Goal: Task Accomplishment & Management: Use online tool/utility

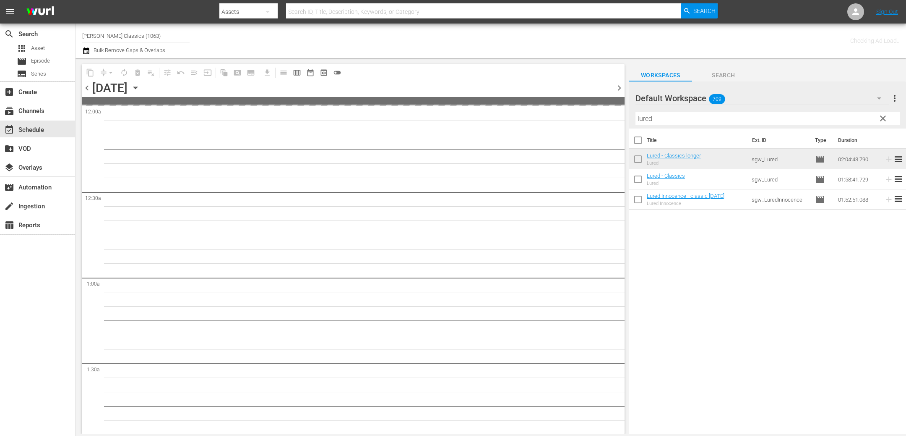
scroll to position [2942, 0]
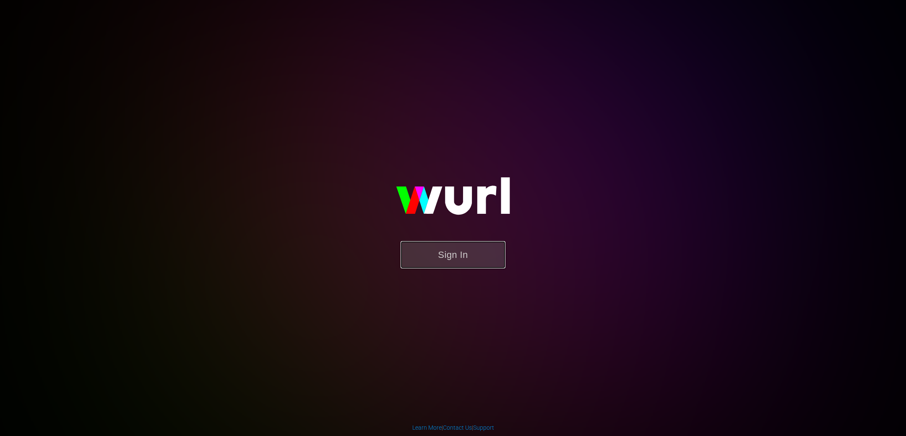
click at [436, 248] on button "Sign In" at bounding box center [453, 254] width 105 height 27
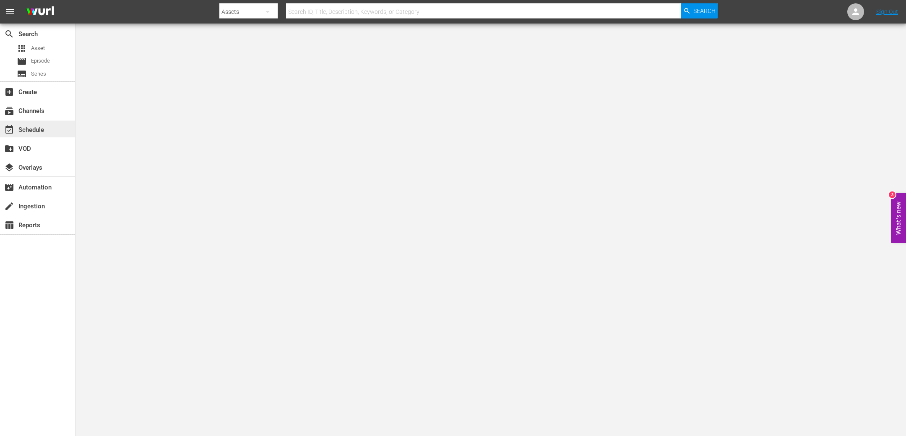
click at [38, 129] on div "event_available Schedule" at bounding box center [23, 129] width 47 height 8
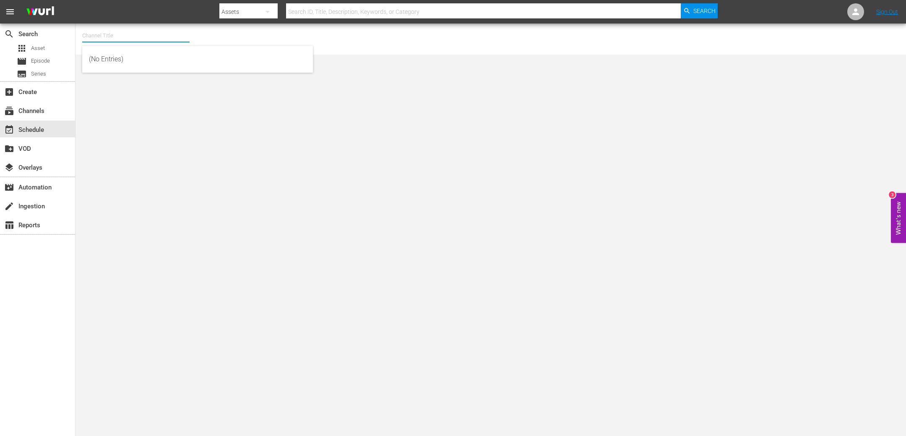
click at [150, 37] on input "text" at bounding box center [135, 36] width 107 height 20
click at [177, 83] on div "[PERSON_NAME] Films (1062 - samuelgoldwyn_films_1)" at bounding box center [197, 79] width 217 height 20
type input "[PERSON_NAME] Films (1062 - samuelgoldwyn_films_1)"
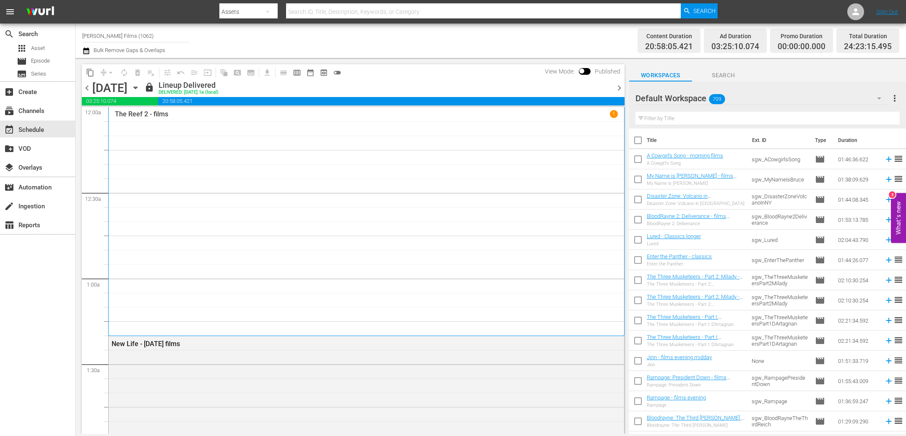
click at [621, 91] on span "chevron_right" at bounding box center [619, 88] width 10 height 10
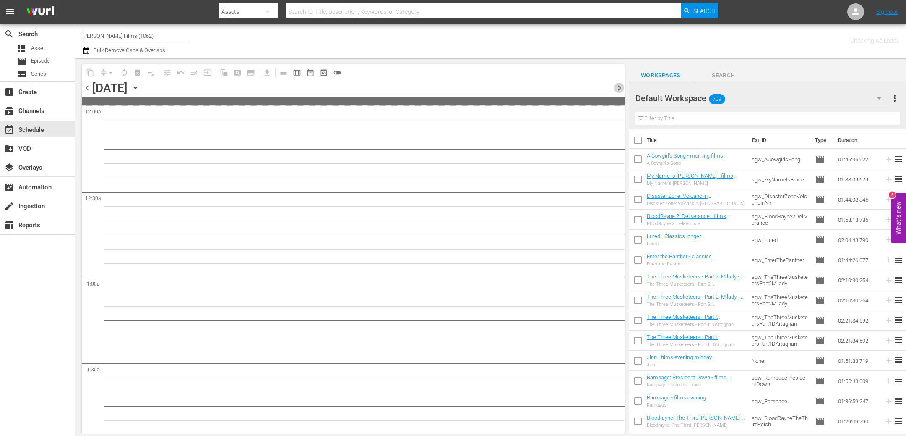
click at [621, 91] on span "chevron_right" at bounding box center [619, 88] width 10 height 10
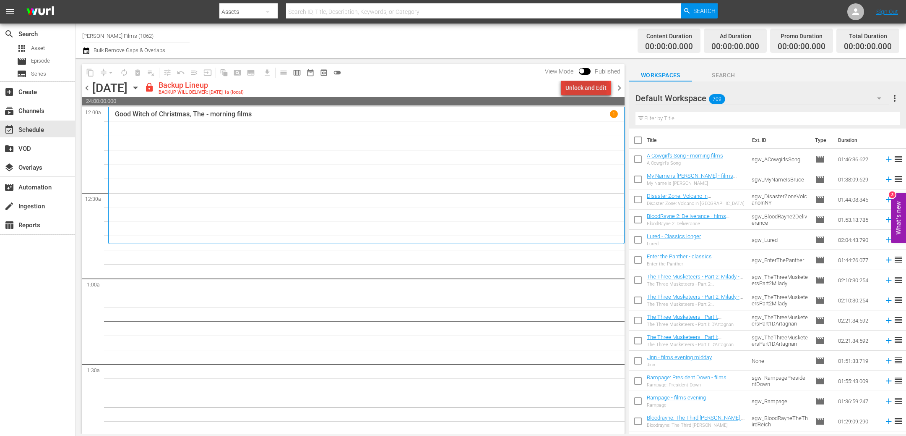
click at [590, 90] on div "Unlock and Edit" at bounding box center [586, 87] width 41 height 15
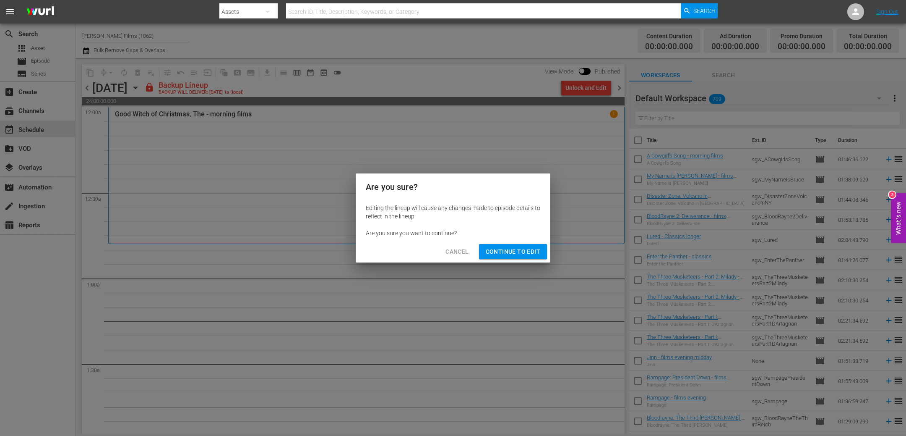
click at [501, 249] on span "Continue to Edit" at bounding box center [513, 251] width 55 height 10
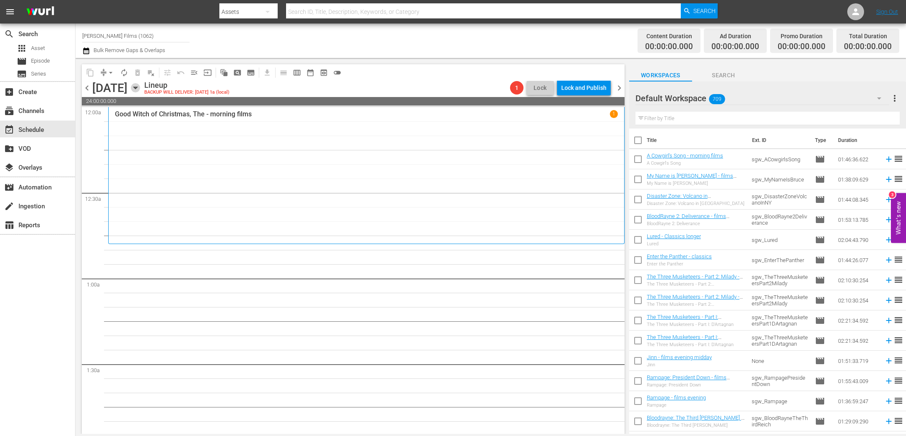
click at [137, 87] on icon "button" at bounding box center [135, 88] width 4 height 2
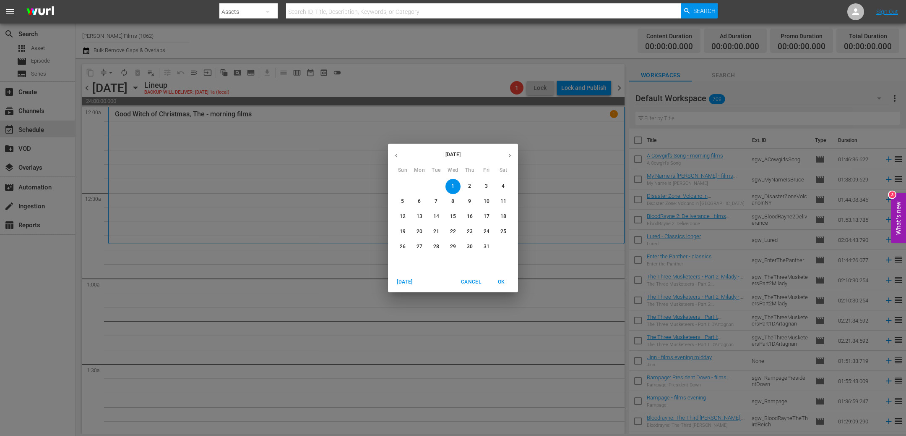
click at [397, 157] on icon "button" at bounding box center [396, 155] width 6 height 6
click at [455, 231] on p "24" at bounding box center [453, 231] width 6 height 7
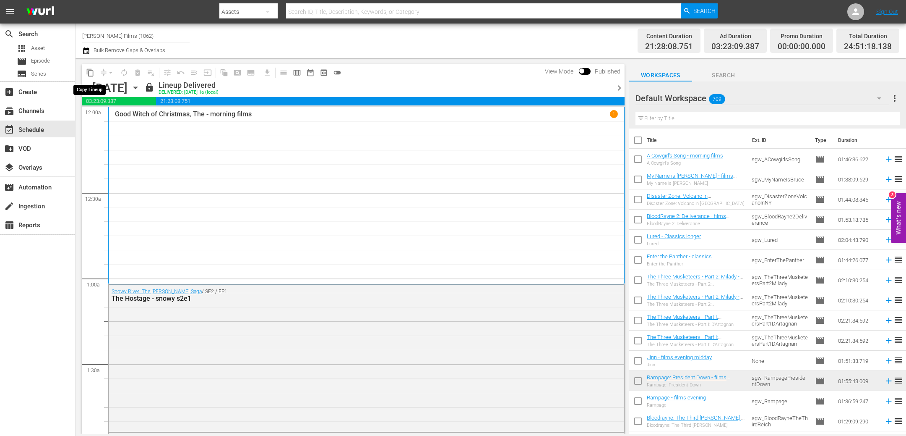
click at [90, 72] on span "content_copy" at bounding box center [90, 72] width 8 height 8
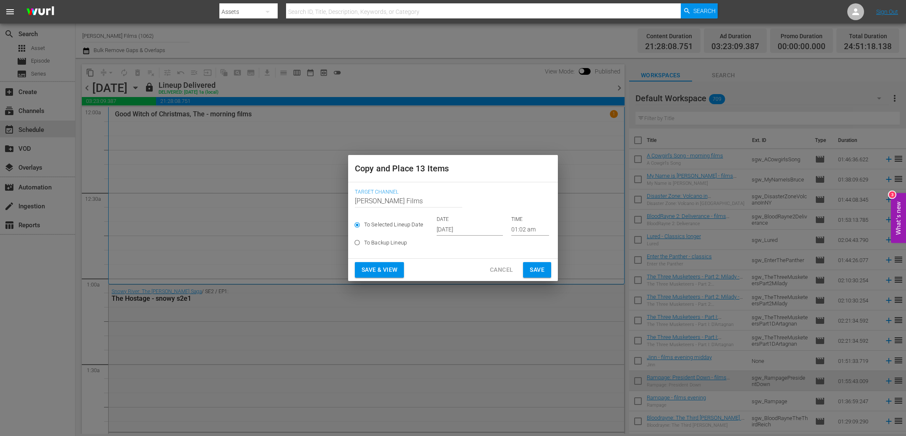
drag, startPoint x: 539, startPoint y: 270, endPoint x: 539, endPoint y: 274, distance: 4.2
click at [539, 270] on span "Save" at bounding box center [537, 269] width 15 height 10
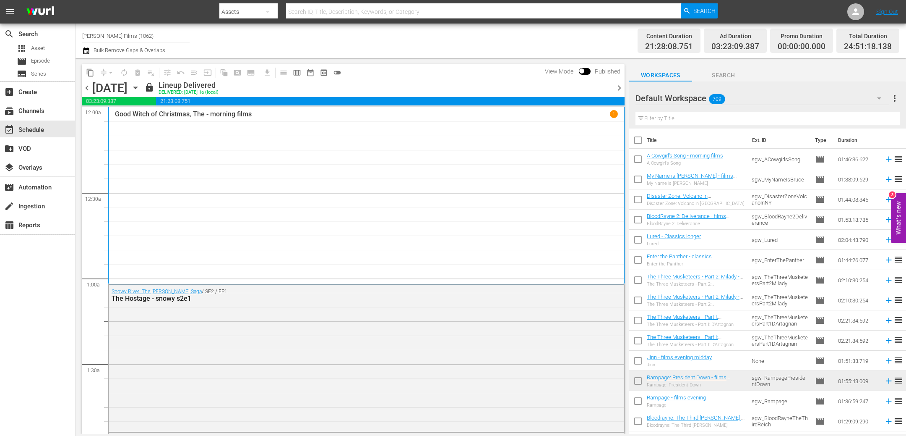
click at [140, 86] on icon "button" at bounding box center [135, 87] width 9 height 9
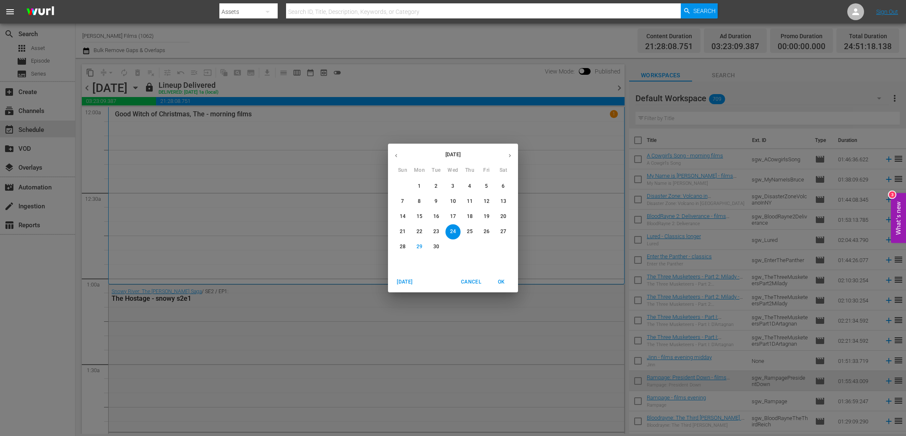
click at [510, 156] on icon "button" at bounding box center [510, 155] width 2 height 3
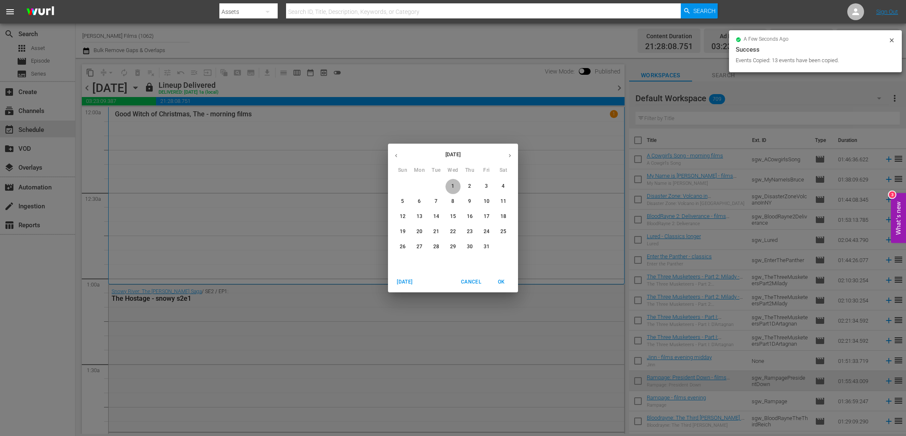
click at [457, 185] on span "1" at bounding box center [453, 186] width 15 height 7
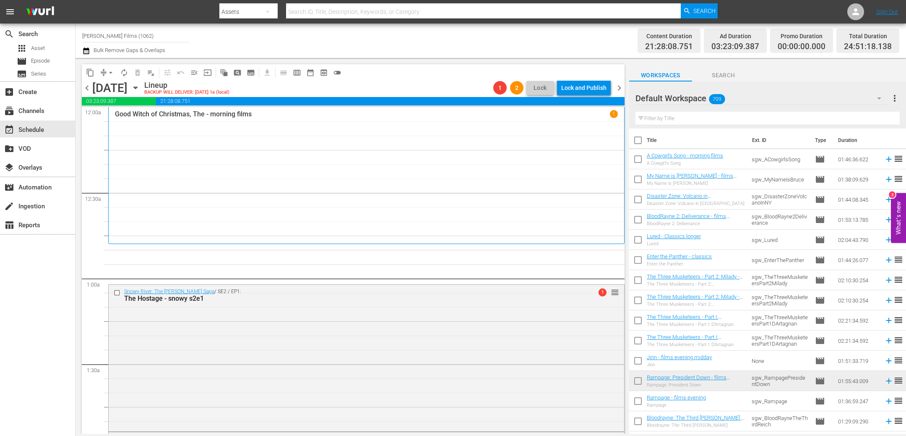
drag, startPoint x: 89, startPoint y: 87, endPoint x: 691, endPoint y: 125, distance: 602.9
click at [91, 87] on span "chevron_left" at bounding box center [87, 88] width 10 height 10
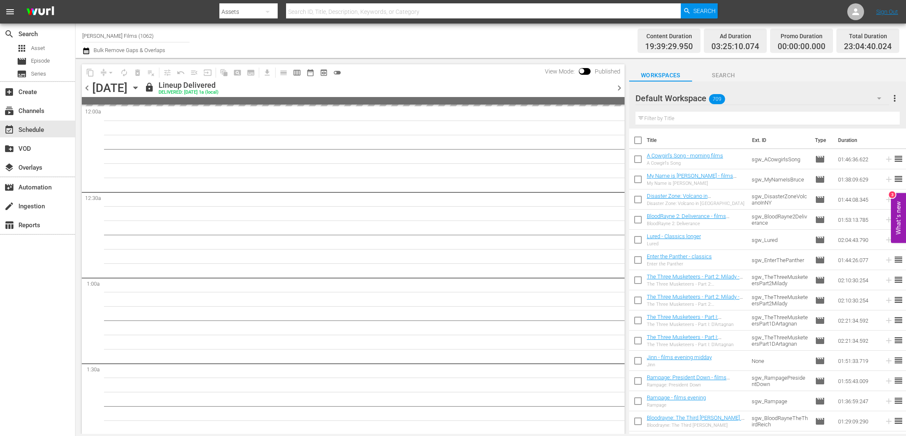
click at [691, 115] on input "text" at bounding box center [768, 118] width 264 height 13
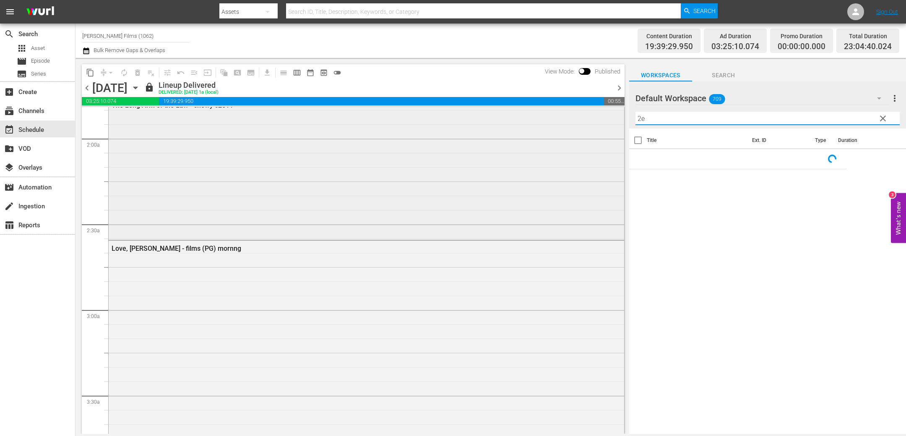
scroll to position [313, 0]
click at [622, 88] on span "chevron_right" at bounding box center [619, 88] width 10 height 10
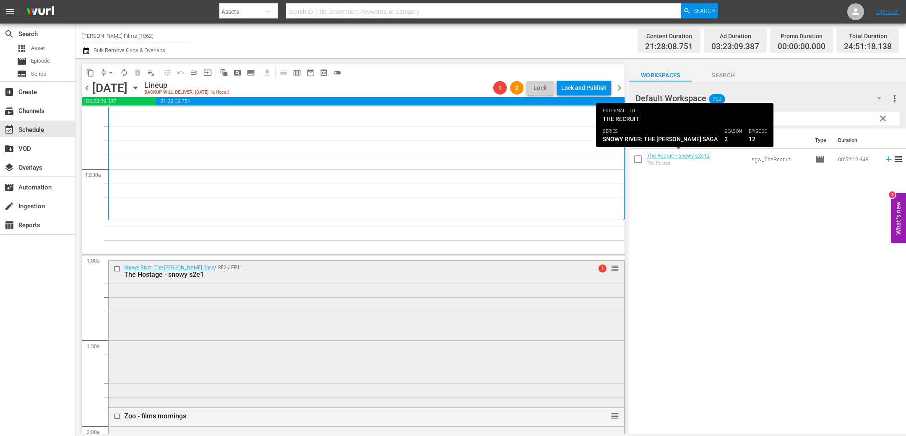
scroll to position [26, 0]
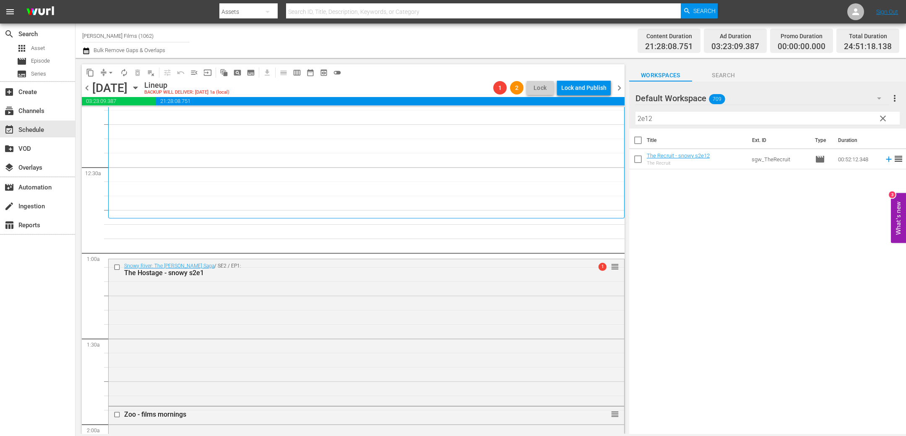
click at [807, 253] on div "Title Ext. ID Type Duration The Recruit - snowy s2e12 The Recruit sgw_TheRecrui…" at bounding box center [767, 281] width 277 height 306
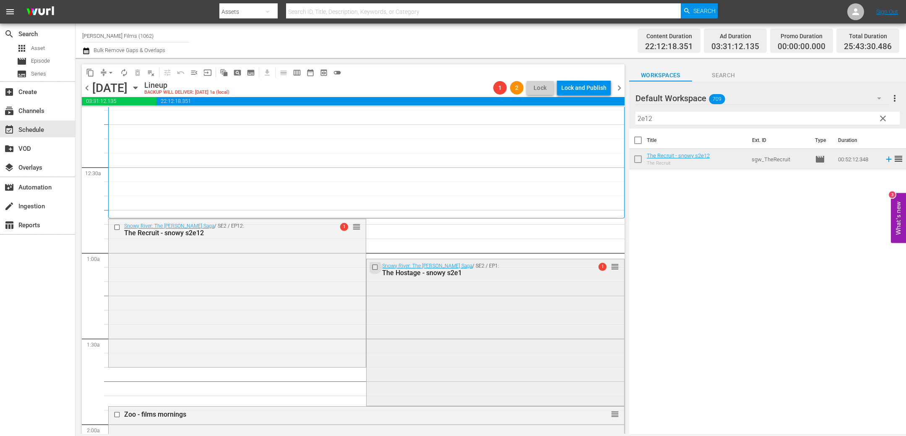
click at [378, 267] on input "checkbox" at bounding box center [376, 266] width 9 height 7
click at [139, 75] on span "delete_forever_outlined" at bounding box center [137, 72] width 8 height 8
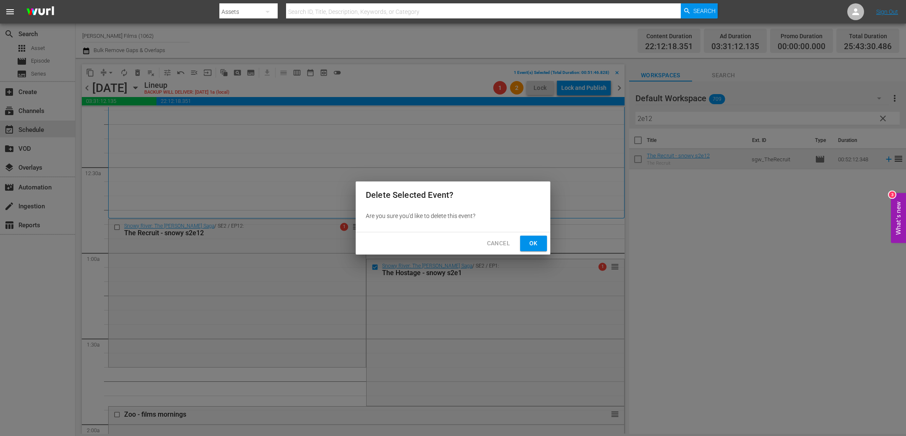
click at [541, 245] on button "Ok" at bounding box center [533, 243] width 27 height 16
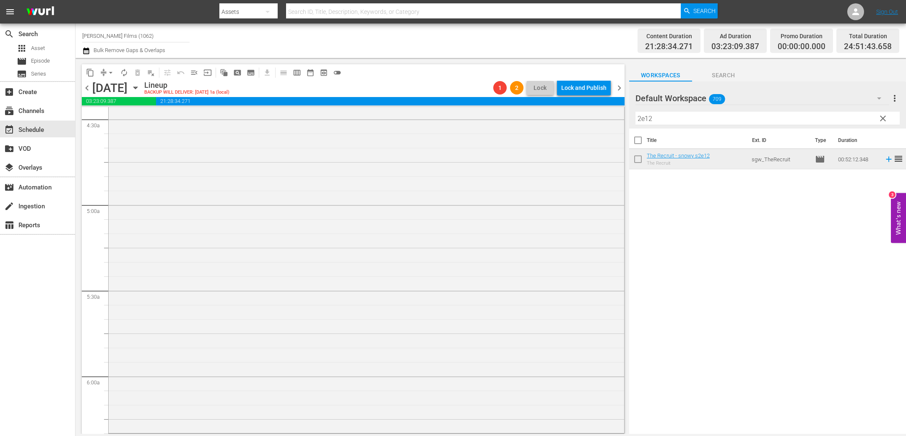
scroll to position [760, 0]
click at [653, 367] on div "Title Ext. ID Type Duration The Recruit - snowy s2e12 The Recruit sgw_TheRecrui…" at bounding box center [767, 281] width 277 height 306
click at [118, 360] on input "checkbox" at bounding box center [118, 361] width 9 height 7
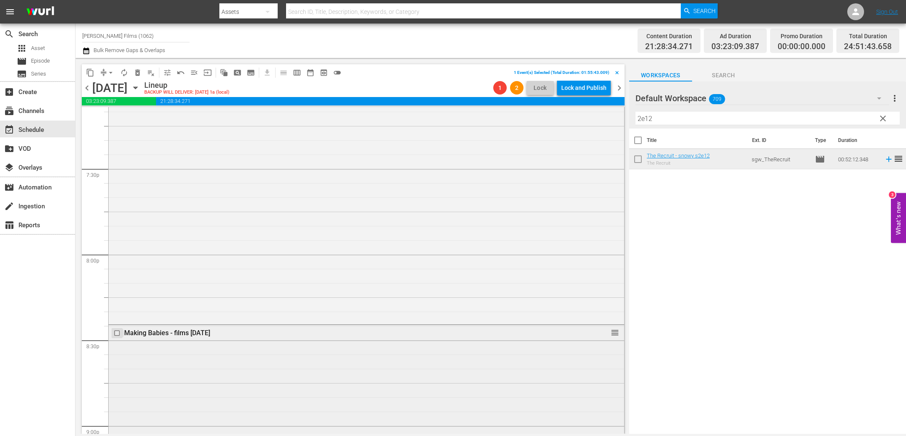
click at [119, 333] on input "checkbox" at bounding box center [118, 332] width 9 height 7
click at [138, 71] on span "delete_forever_outlined" at bounding box center [137, 72] width 8 height 8
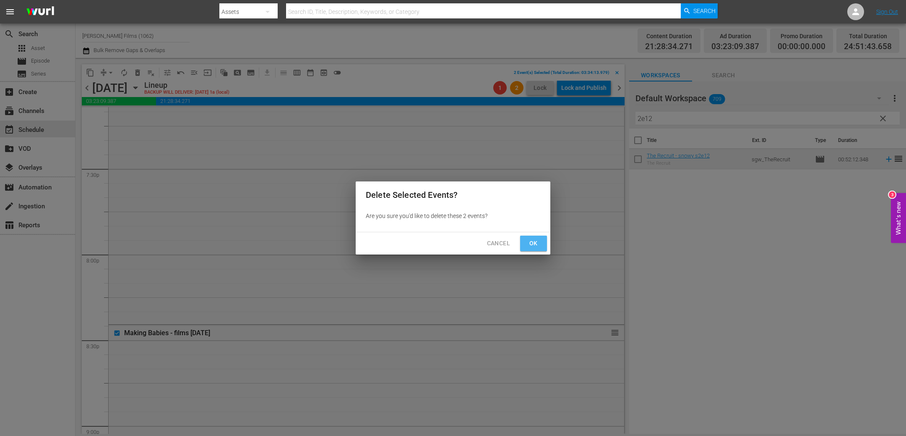
drag, startPoint x: 534, startPoint y: 244, endPoint x: 565, endPoint y: 212, distance: 44.5
click at [534, 244] on span "Ok" at bounding box center [533, 243] width 13 height 10
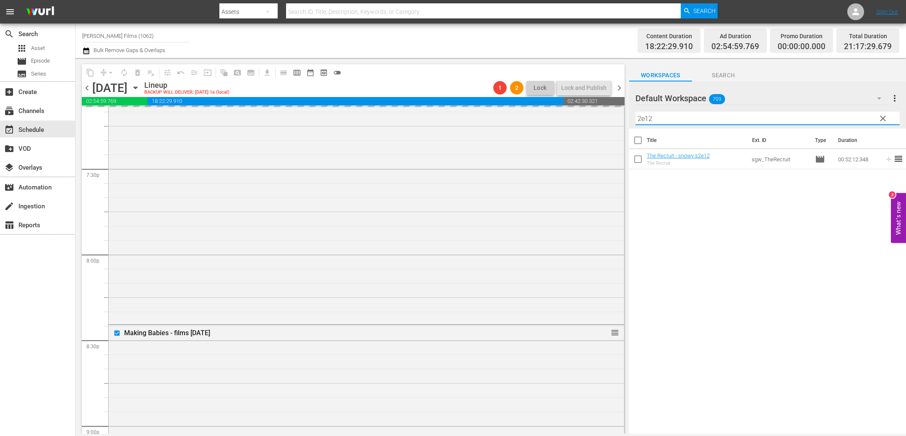
drag, startPoint x: 666, startPoint y: 117, endPoint x: 627, endPoint y: 116, distance: 39.0
click at [627, 116] on div "content_copy compress arrow_drop_down autorenew_outlined delete_forever_outline…" at bounding box center [491, 246] width 831 height 376
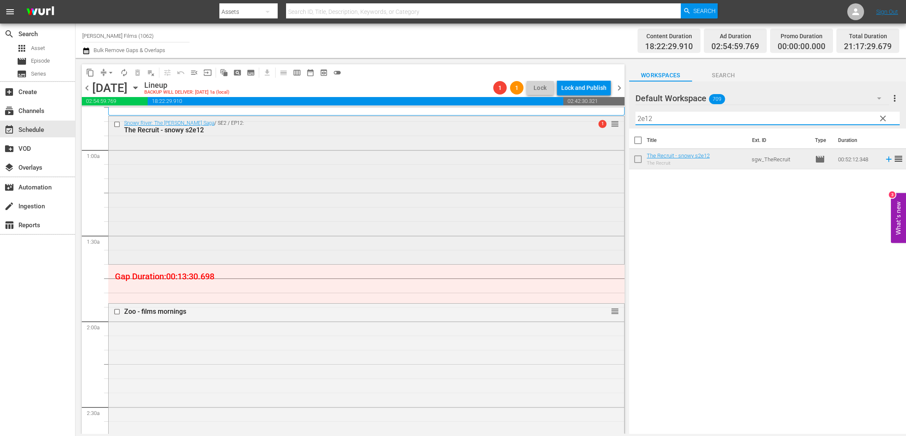
scroll to position [175, 0]
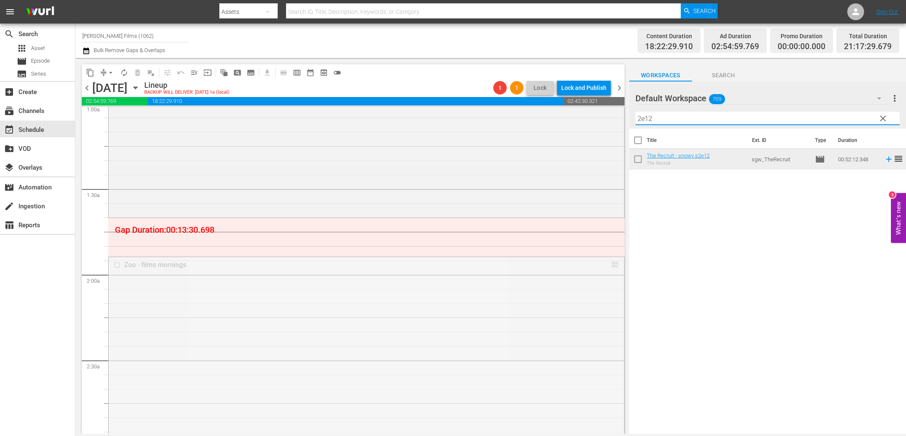
drag, startPoint x: 612, startPoint y: 262, endPoint x: 506, endPoint y: 253, distance: 106.6
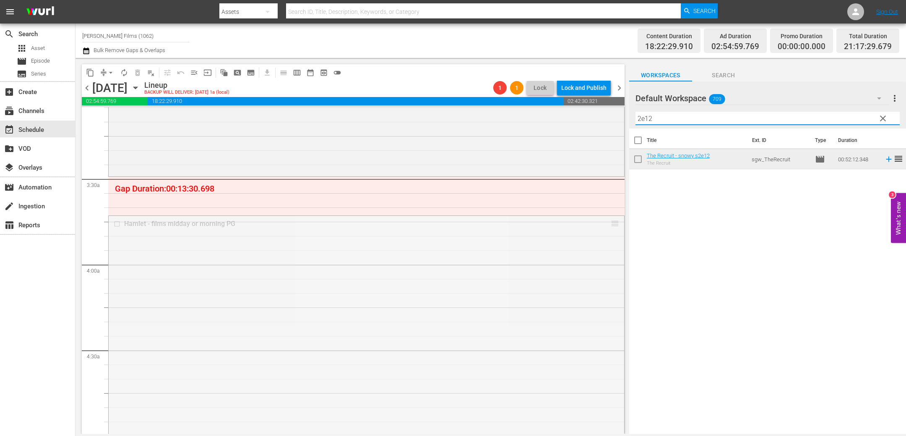
scroll to position [528, 0]
drag, startPoint x: 613, startPoint y: 220, endPoint x: 663, endPoint y: 136, distance: 97.5
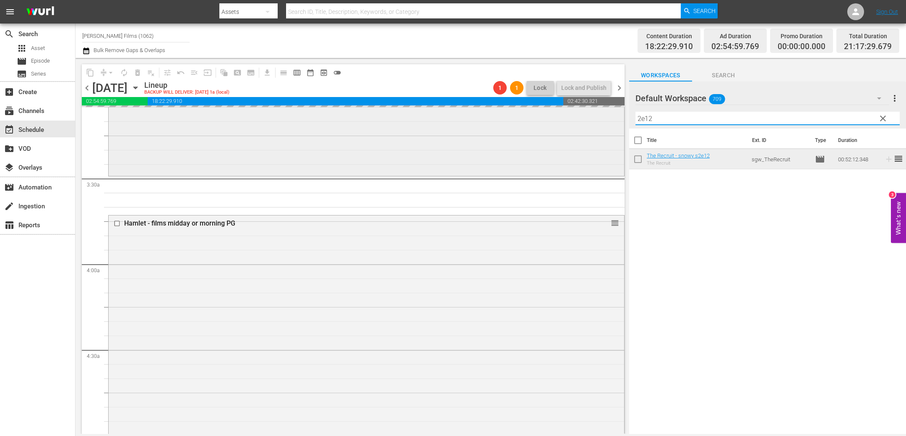
click at [606, 115] on div "content_copy compress arrow_drop_down autorenew_outlined delete_forever_outline…" at bounding box center [491, 246] width 831 height 376
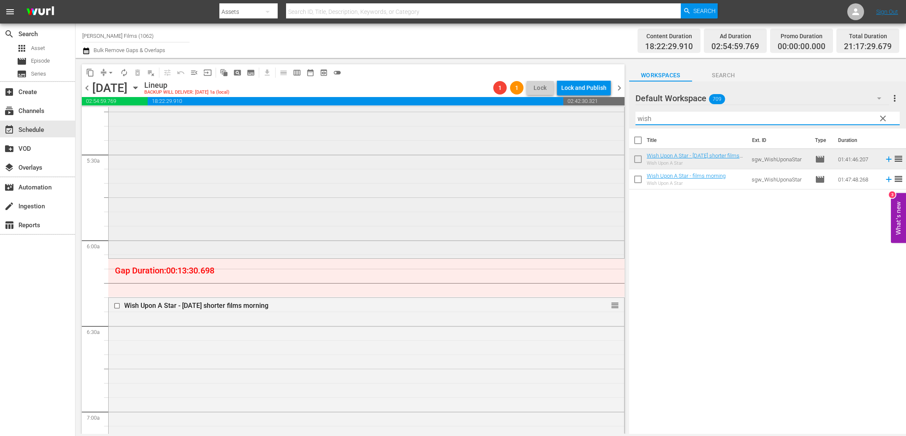
scroll to position [897, 0]
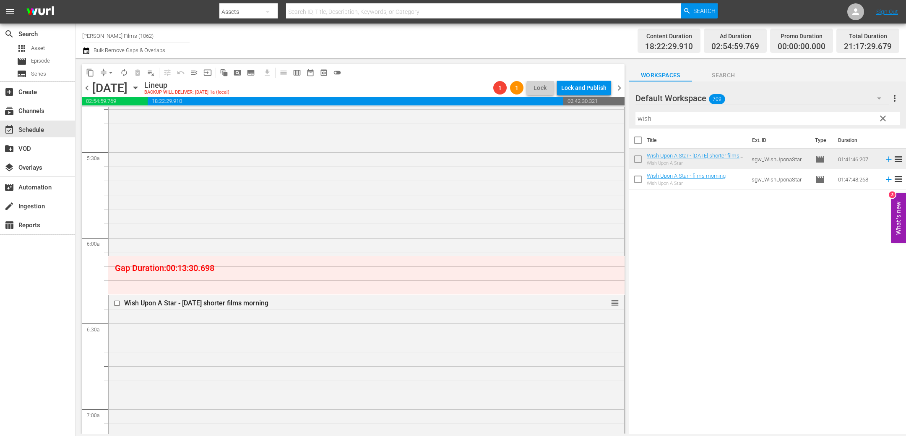
drag, startPoint x: 762, startPoint y: 308, endPoint x: 700, endPoint y: 197, distance: 127.6
click at [762, 308] on div "Title Ext. ID Type Duration Wish Upon A Star - [DATE] shorter films morning Wis…" at bounding box center [767, 281] width 277 height 306
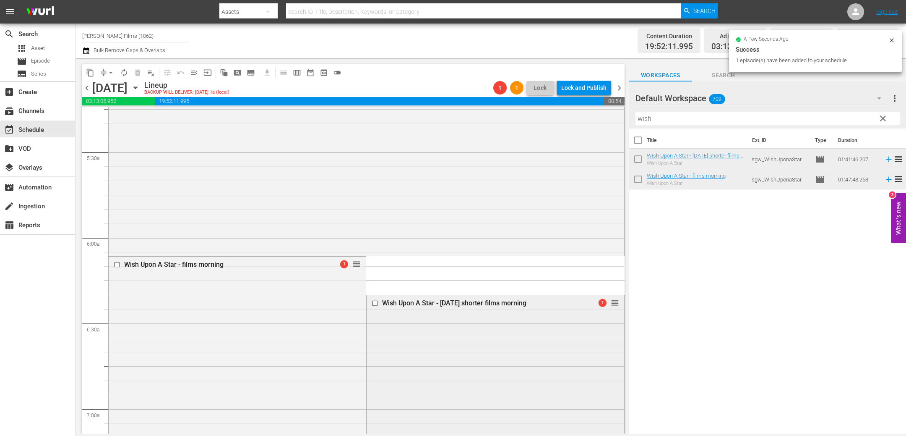
click at [376, 303] on input "checkbox" at bounding box center [376, 302] width 9 height 7
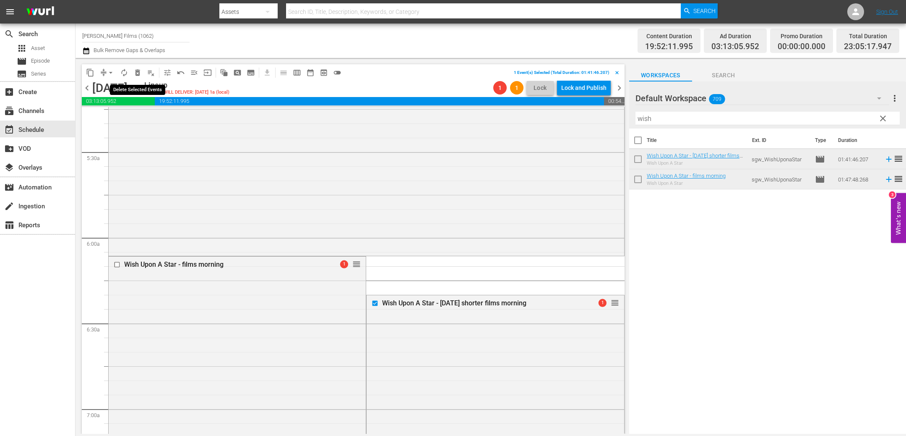
click at [138, 72] on span "delete_forever_outlined" at bounding box center [137, 72] width 8 height 8
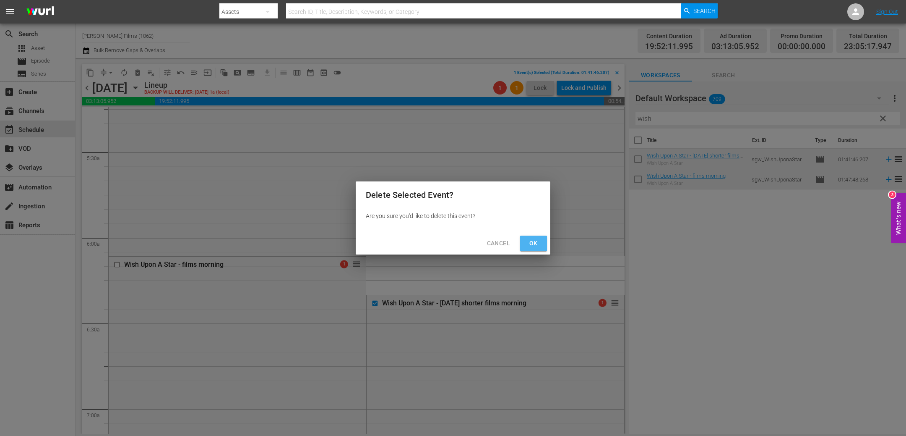
drag, startPoint x: 534, startPoint y: 243, endPoint x: 508, endPoint y: 242, distance: 26.0
click at [533, 243] on span "Ok" at bounding box center [533, 243] width 13 height 10
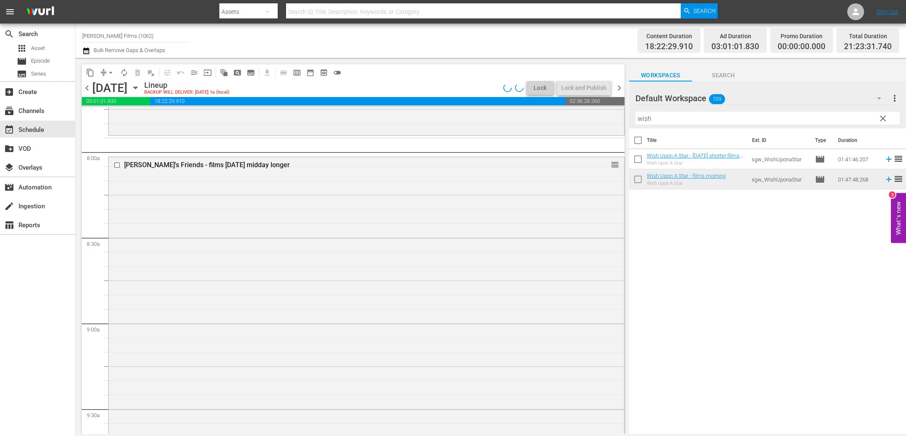
scroll to position [1193, 0]
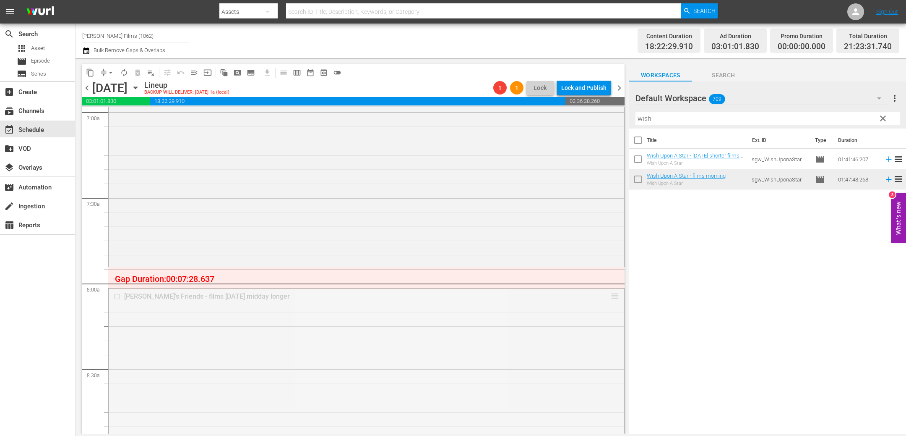
drag, startPoint x: 613, startPoint y: 293, endPoint x: 612, endPoint y: 274, distance: 19.8
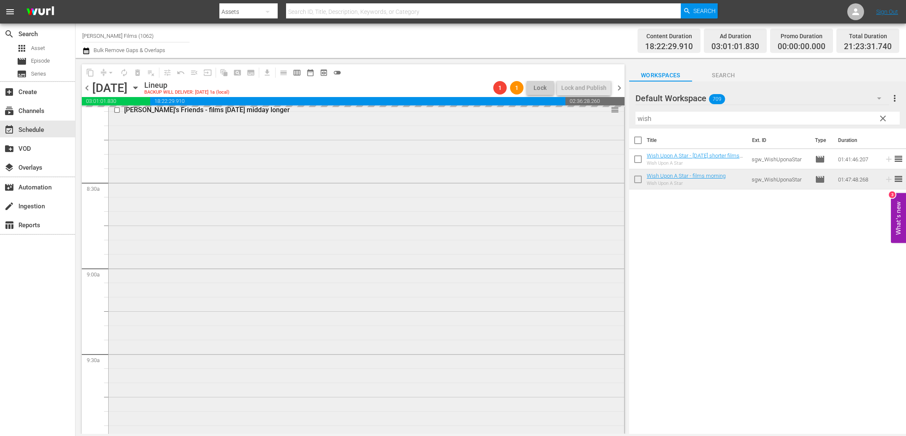
scroll to position [1531, 0]
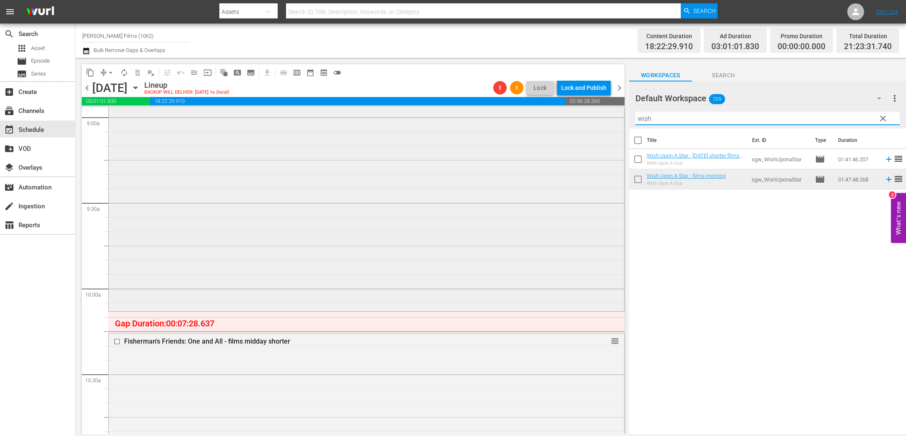
drag, startPoint x: 659, startPoint y: 117, endPoint x: 604, endPoint y: 117, distance: 55.4
click at [604, 117] on div "content_copy compress arrow_drop_down autorenew_outlined delete_forever_outline…" at bounding box center [491, 246] width 831 height 376
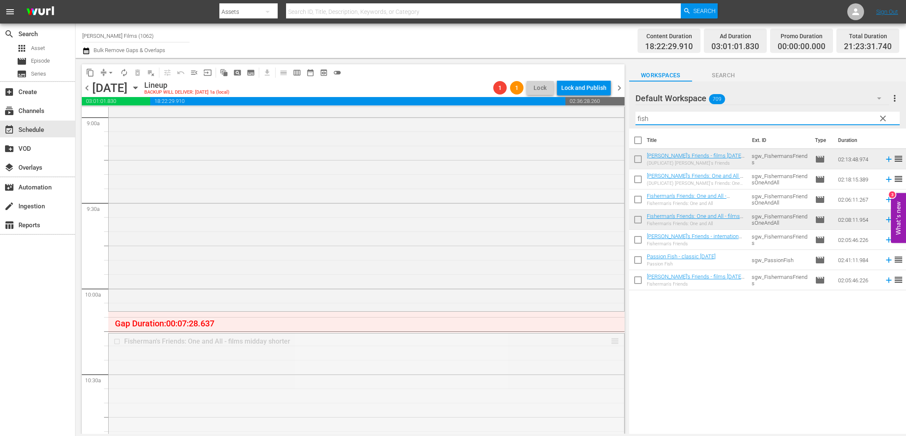
drag, startPoint x: 614, startPoint y: 340, endPoint x: 611, endPoint y: 312, distance: 27.8
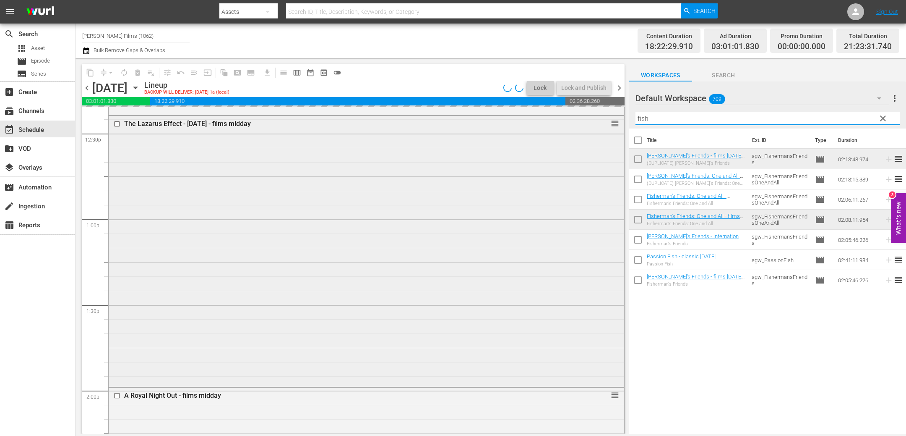
scroll to position [2015, 0]
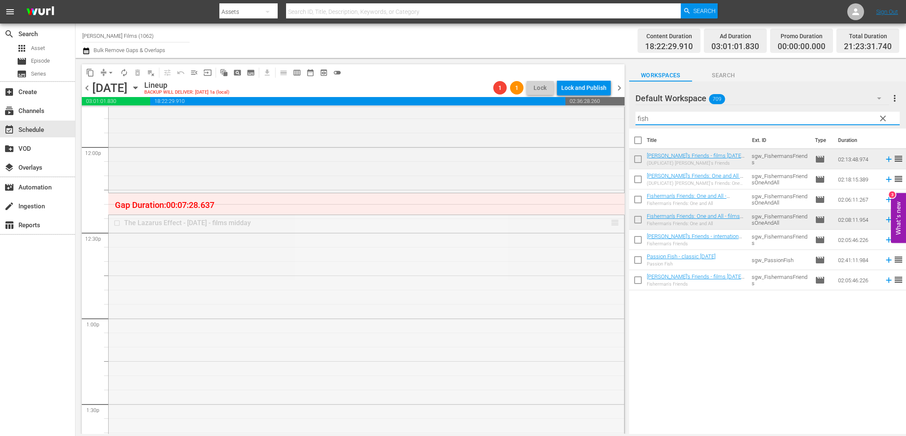
drag, startPoint x: 613, startPoint y: 219, endPoint x: 608, endPoint y: 191, distance: 28.1
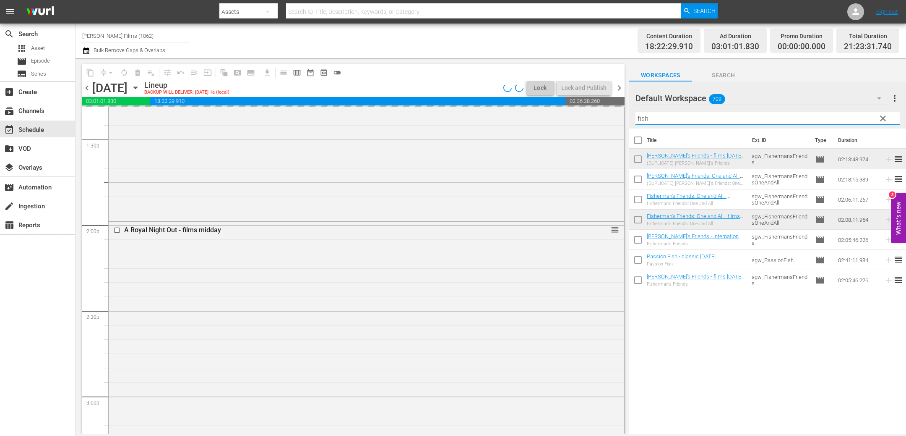
scroll to position [2280, 0]
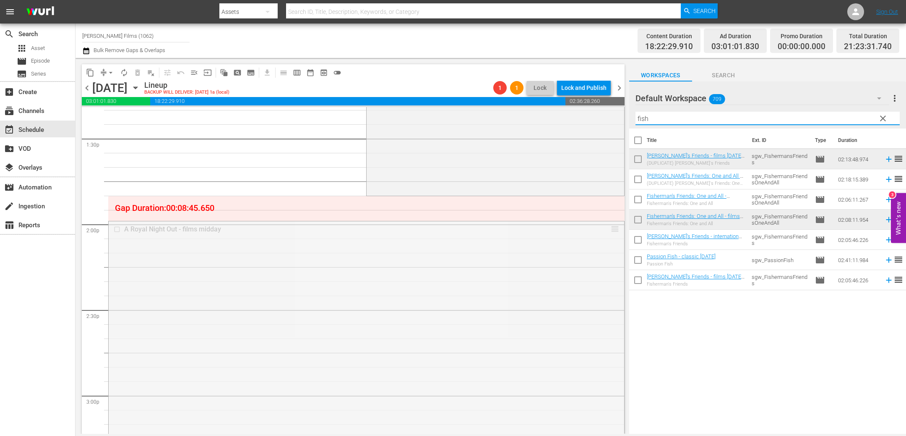
drag, startPoint x: 613, startPoint y: 227, endPoint x: 611, endPoint y: 204, distance: 23.6
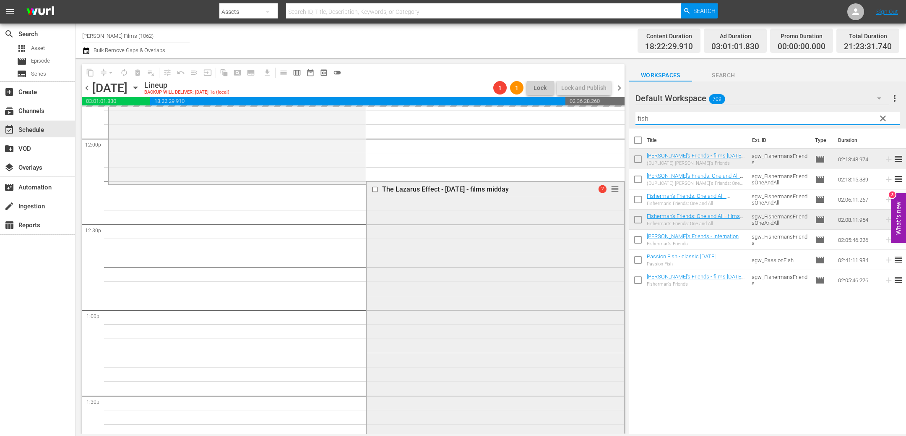
scroll to position [2007, 0]
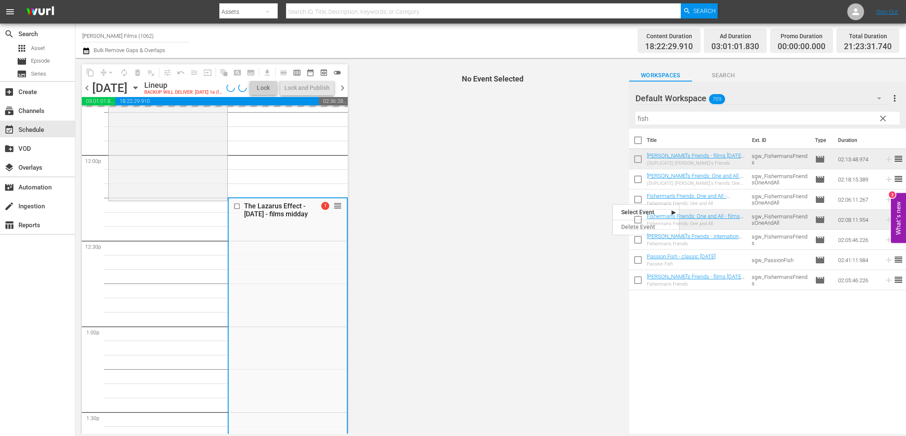
click at [568, 233] on span "No Event Selected" at bounding box center [490, 246] width 277 height 376
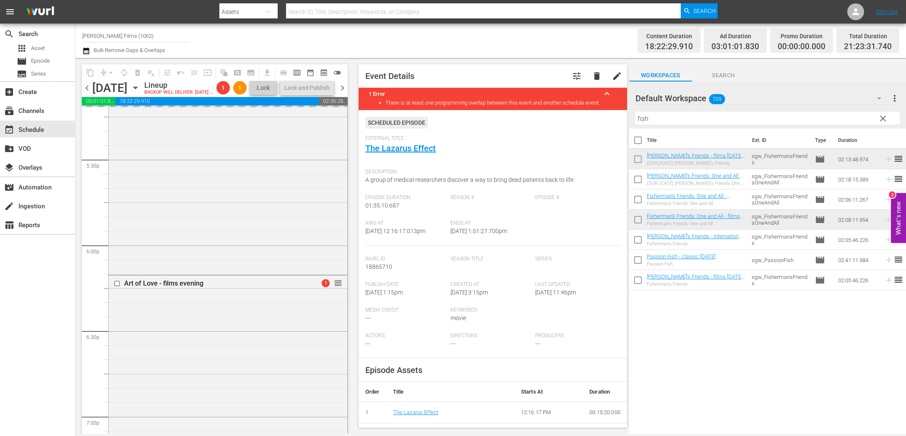
scroll to position [2957, 0]
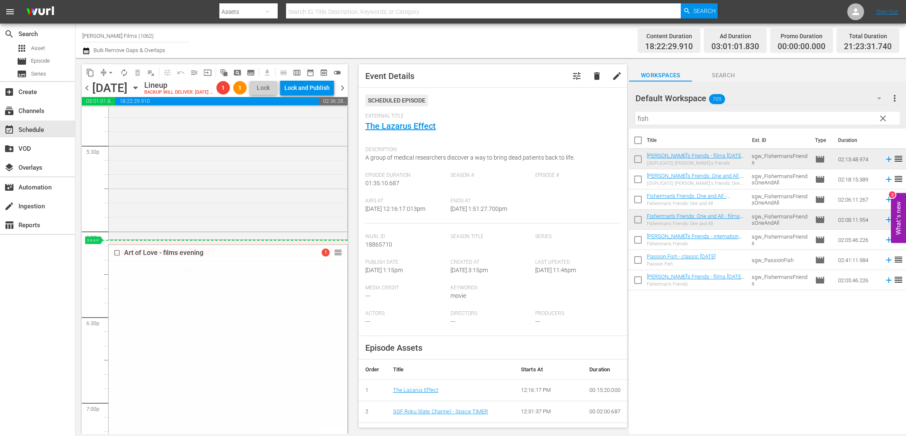
drag, startPoint x: 339, startPoint y: 282, endPoint x: 458, endPoint y: 235, distance: 127.6
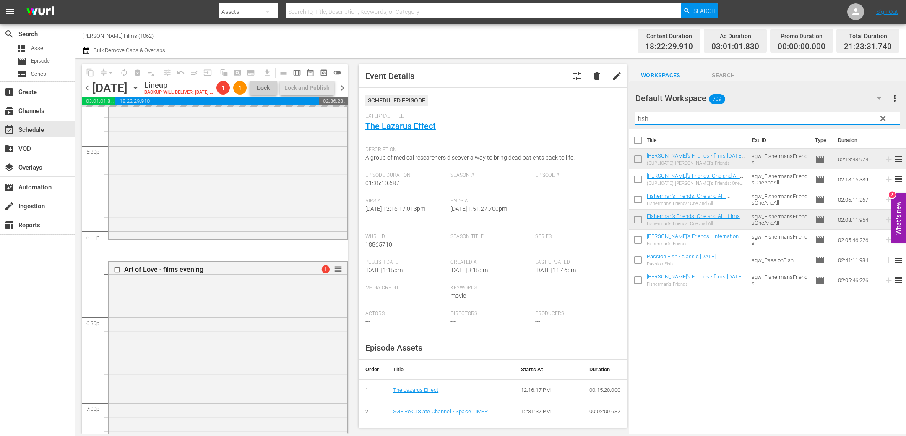
drag, startPoint x: 661, startPoint y: 117, endPoint x: 597, endPoint y: 115, distance: 64.7
click at [597, 115] on div "content_copy compress arrow_drop_down autorenew_outlined delete_forever_outline…" at bounding box center [491, 246] width 831 height 376
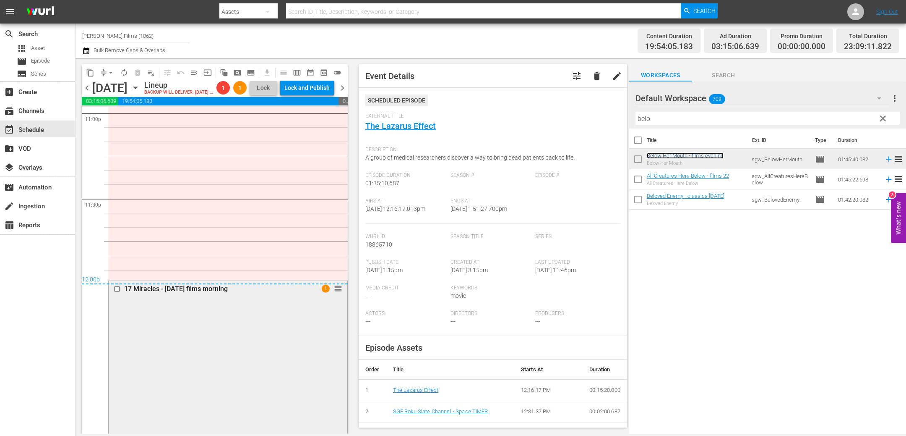
scroll to position [3842, 0]
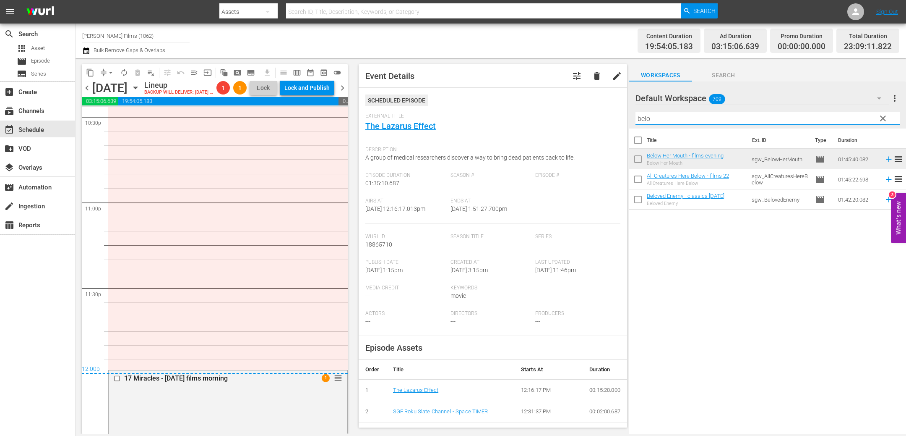
drag, startPoint x: 663, startPoint y: 119, endPoint x: 599, endPoint y: 113, distance: 63.6
click at [599, 113] on div "content_copy compress arrow_drop_down autorenew_outlined delete_forever_outline…" at bounding box center [491, 246] width 831 height 376
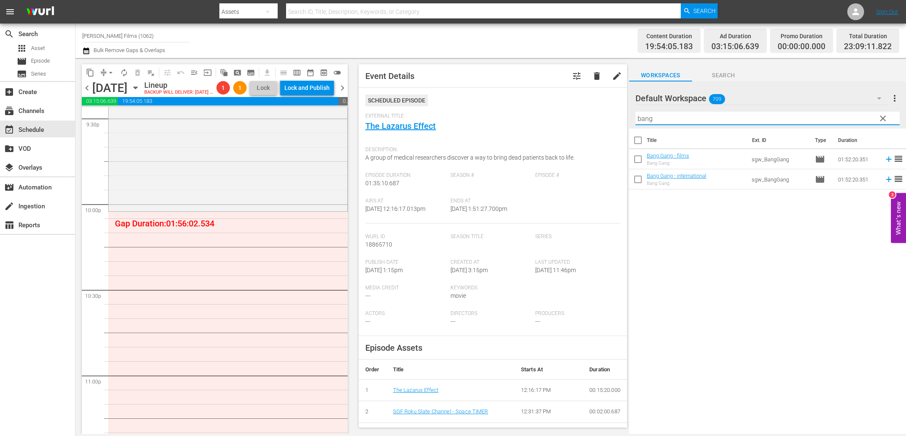
scroll to position [3656, 0]
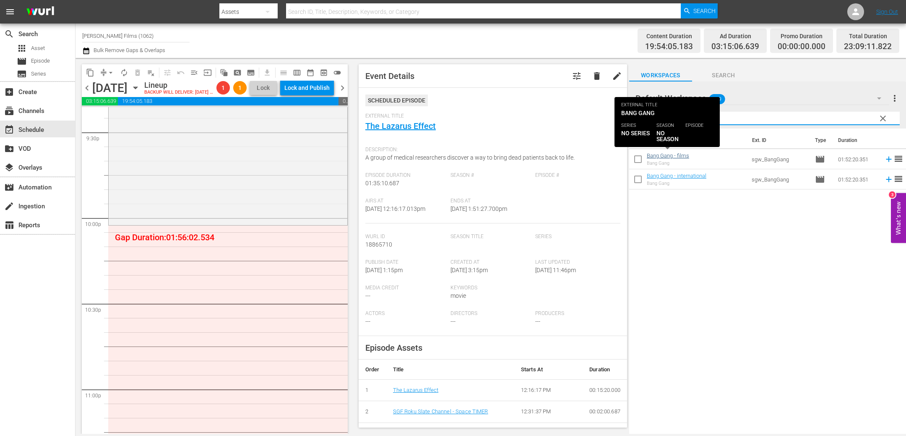
type input "bang"
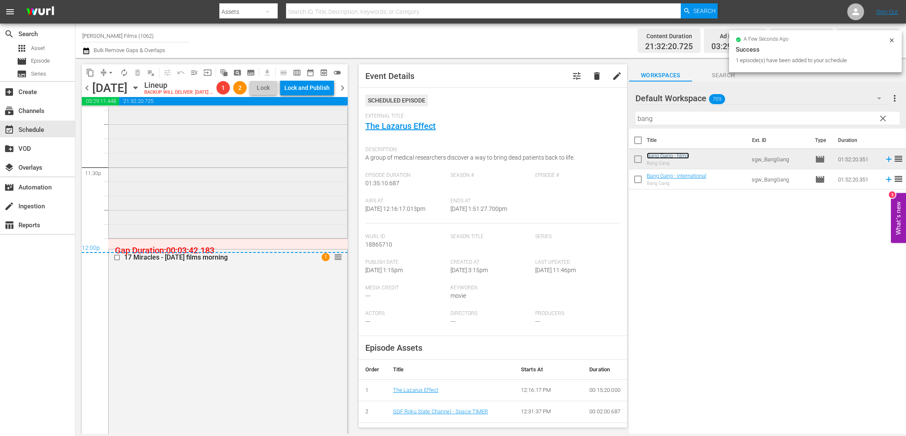
scroll to position [3941, 0]
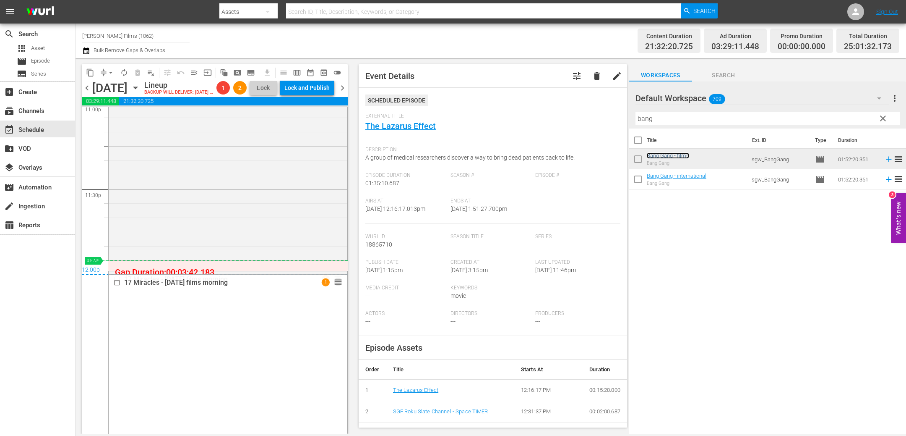
drag, startPoint x: 340, startPoint y: 290, endPoint x: 340, endPoint y: 279, distance: 10.5
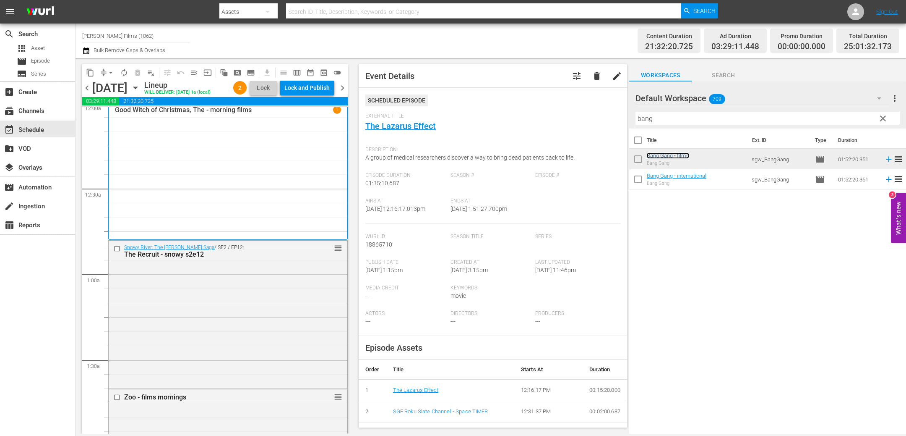
scroll to position [0, 0]
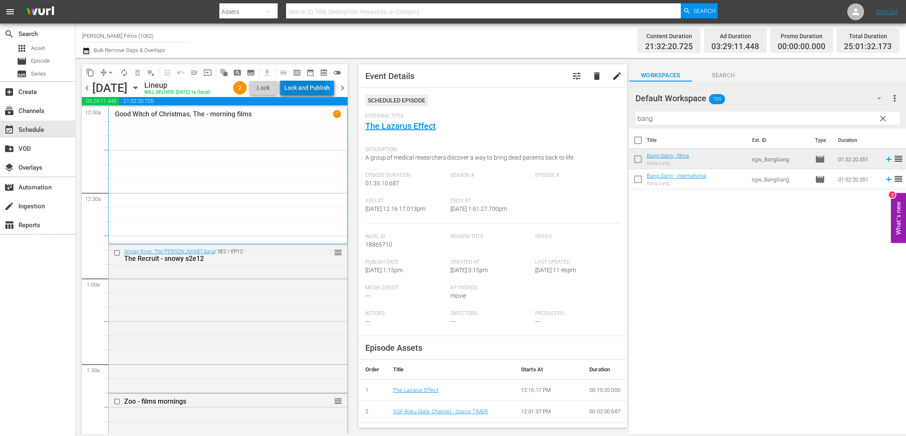
click at [305, 90] on div "Lock and Publish" at bounding box center [306, 87] width 45 height 15
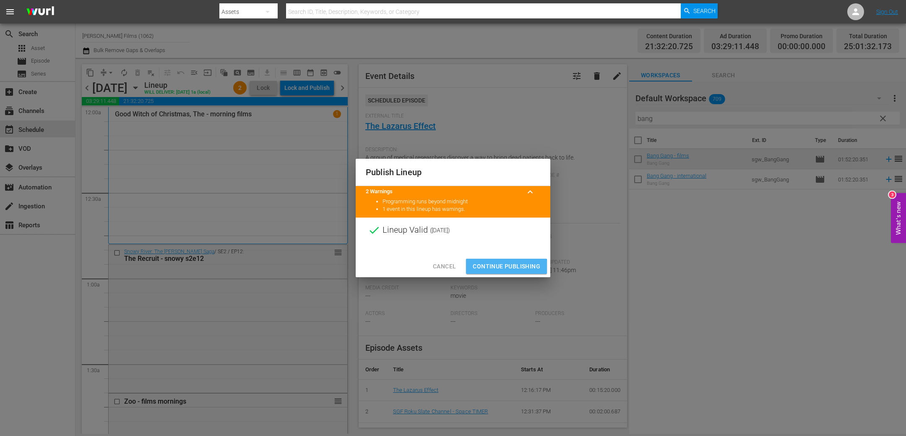
drag, startPoint x: 499, startPoint y: 267, endPoint x: 484, endPoint y: 262, distance: 16.3
click at [499, 267] on span "Continue Publishing" at bounding box center [507, 266] width 68 height 10
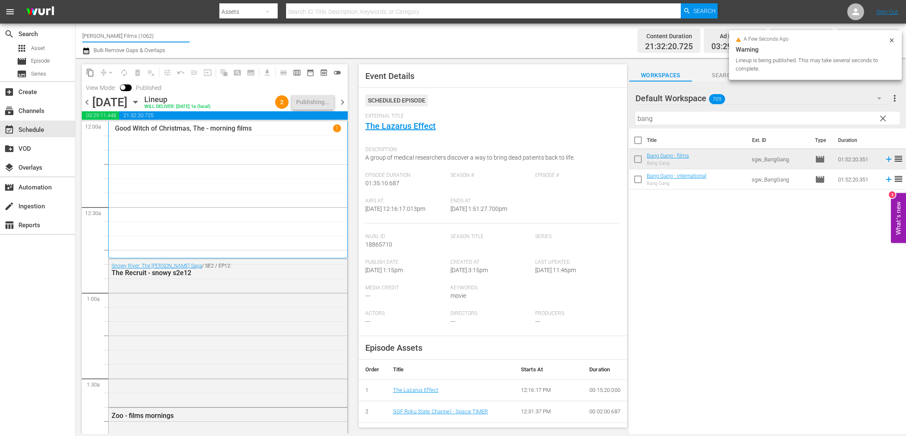
drag, startPoint x: 125, startPoint y: 35, endPoint x: 186, endPoint y: 39, distance: 61.0
click at [186, 39] on input "[PERSON_NAME] Films (1062)" at bounding box center [135, 36] width 107 height 20
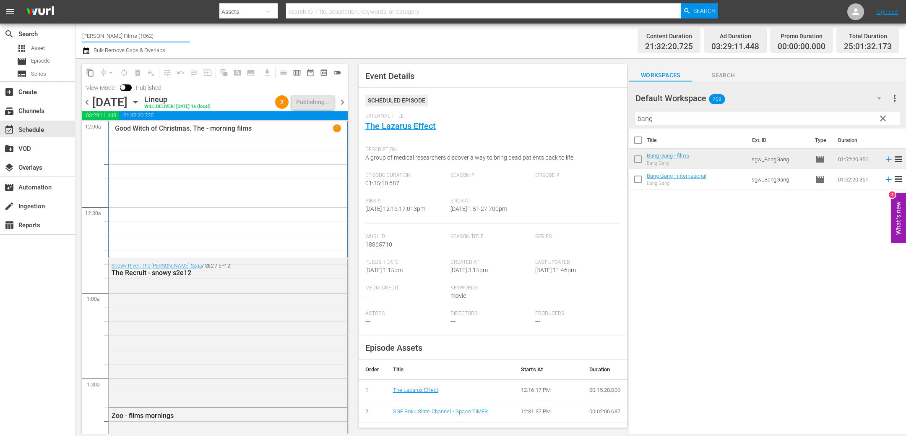
drag, startPoint x: 161, startPoint y: 35, endPoint x: 122, endPoint y: 38, distance: 39.1
click at [122, 38] on input "[PERSON_NAME] Films (1062)" at bounding box center [135, 36] width 107 height 20
type input "[PERSON_NAME]"
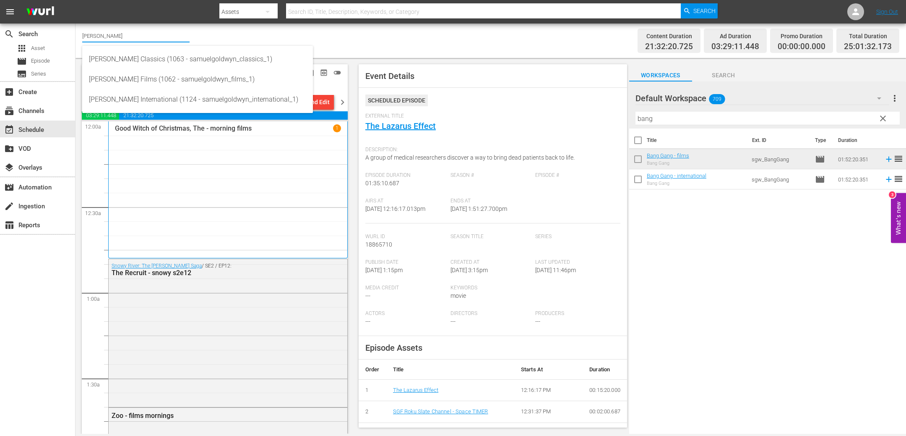
click at [147, 37] on input "[PERSON_NAME]" at bounding box center [135, 36] width 107 height 20
click at [161, 58] on div "[PERSON_NAME] Classics (1063 - samuelgoldwyn_classics_1)" at bounding box center [197, 59] width 217 height 20
type input "[PERSON_NAME] Classics (1063 - samuelgoldwyn_classics_1)"
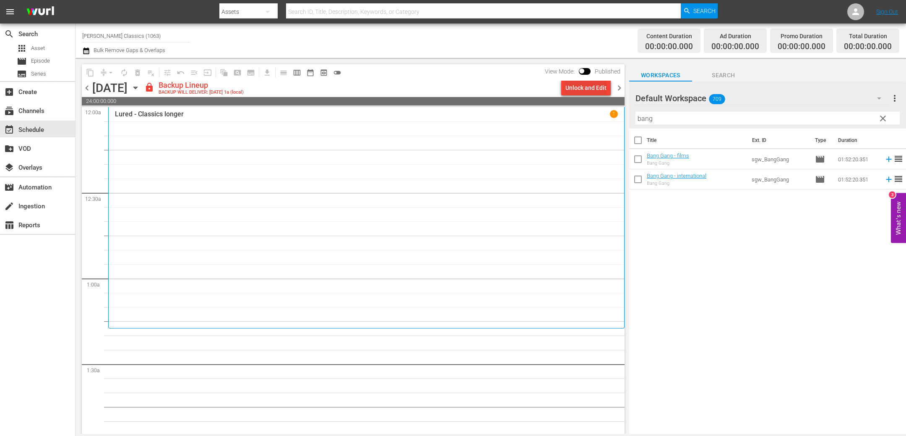
click at [581, 94] on div "Unlock and Edit" at bounding box center [586, 87] width 41 height 15
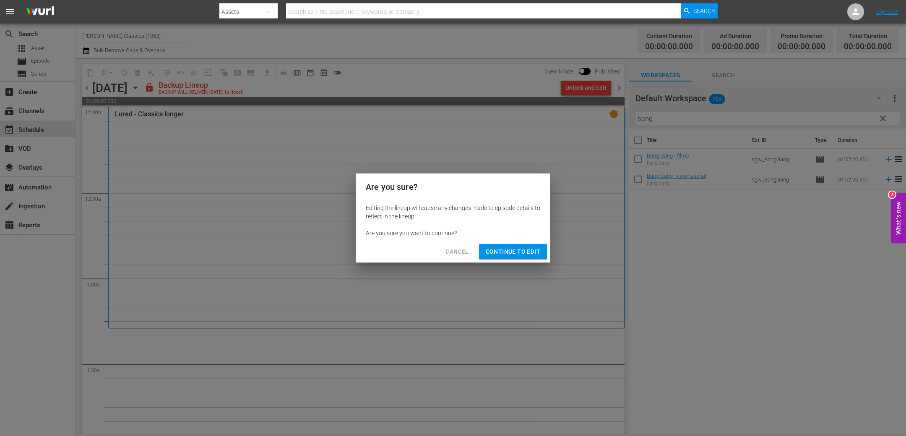
drag, startPoint x: 517, startPoint y: 250, endPoint x: 389, endPoint y: 182, distance: 145.1
click at [517, 250] on span "Continue to Edit" at bounding box center [513, 251] width 55 height 10
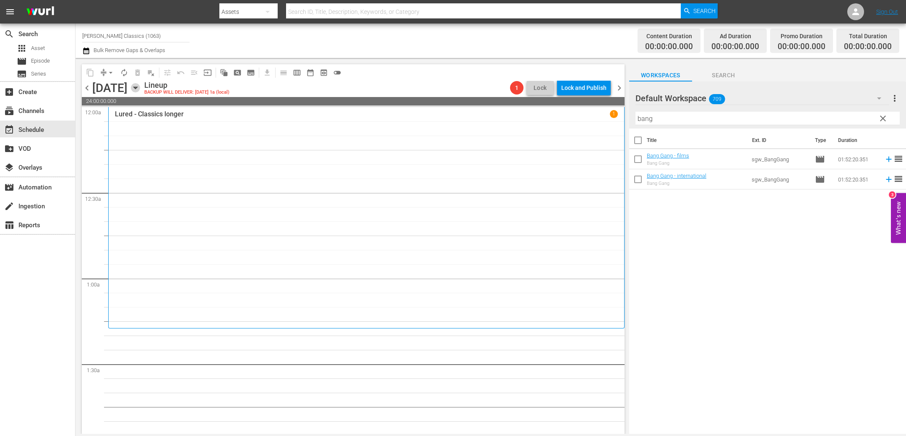
click at [140, 89] on icon "button" at bounding box center [135, 87] width 9 height 9
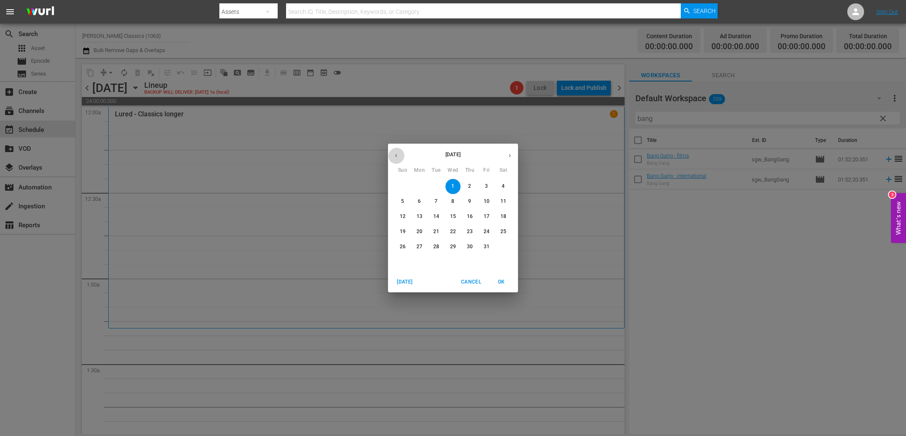
click at [399, 157] on icon "button" at bounding box center [396, 155] width 6 height 6
click at [490, 232] on span "26" at bounding box center [486, 231] width 15 height 7
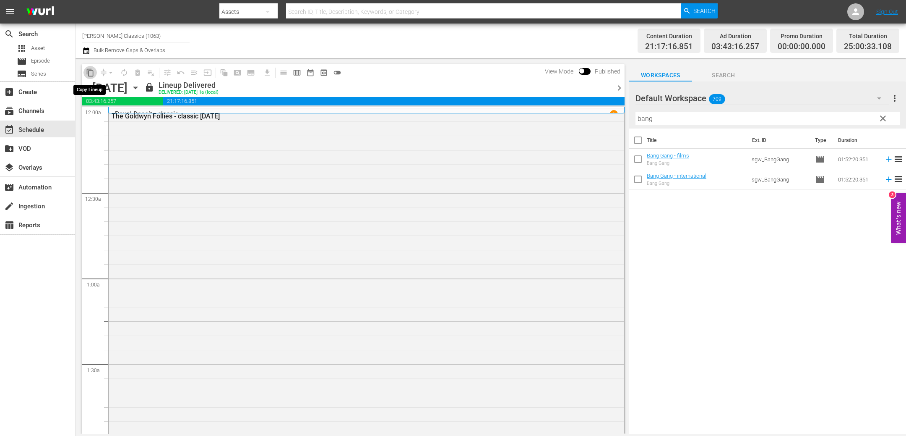
click at [89, 71] on span "content_copy" at bounding box center [90, 72] width 8 height 8
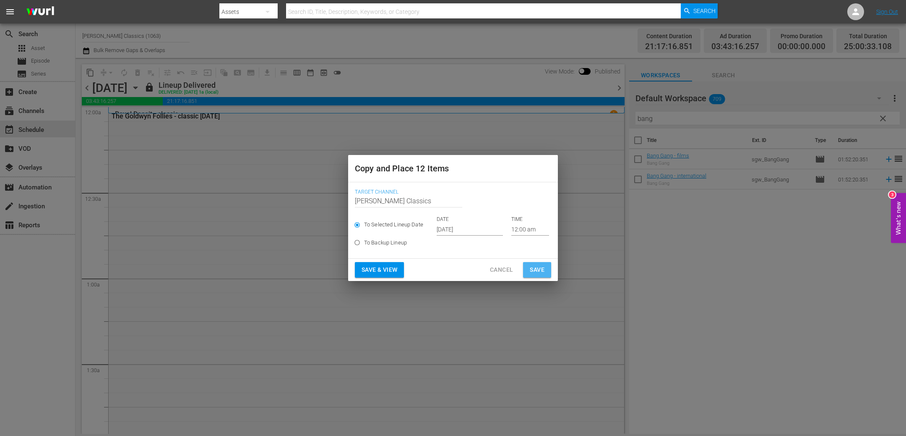
click at [545, 272] on button "Save" at bounding box center [537, 270] width 28 height 16
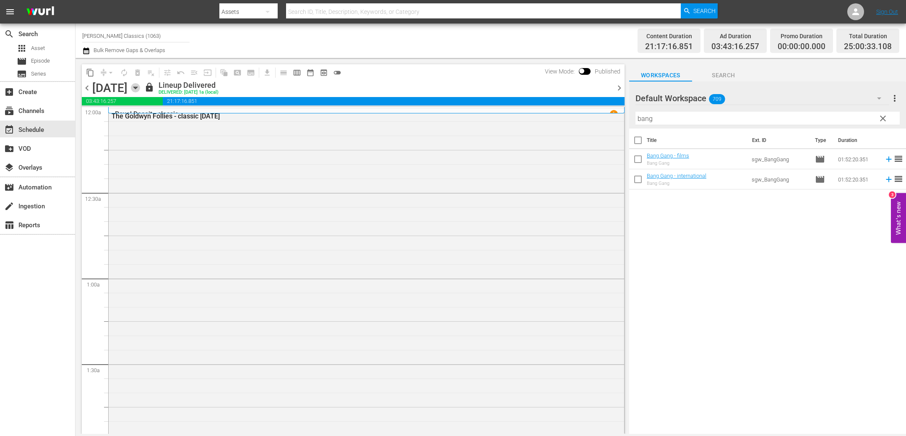
click at [140, 83] on icon "button" at bounding box center [135, 87] width 9 height 9
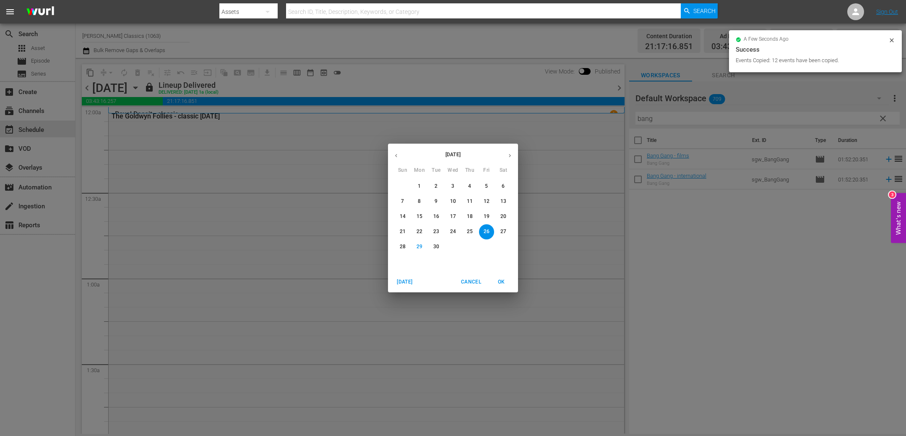
drag, startPoint x: 439, startPoint y: 247, endPoint x: 469, endPoint y: 208, distance: 49.1
click at [439, 247] on p "30" at bounding box center [436, 246] width 6 height 7
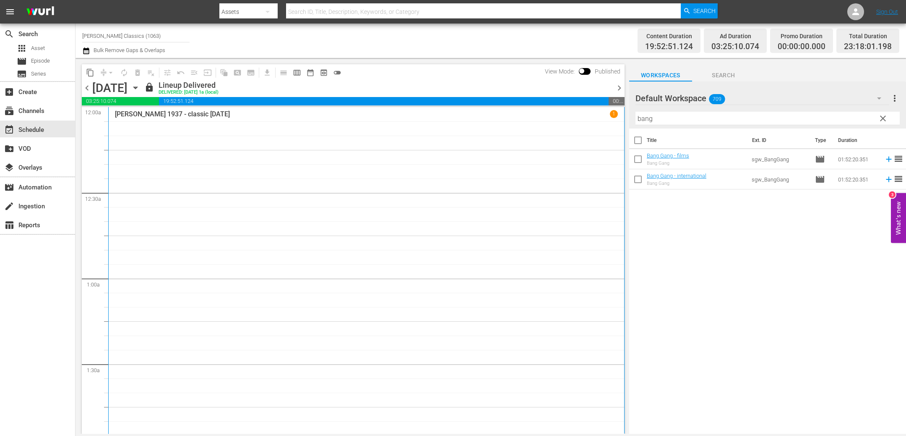
drag, startPoint x: 624, startPoint y: 88, endPoint x: 555, endPoint y: 94, distance: 69.1
click at [624, 88] on span "chevron_right" at bounding box center [619, 88] width 10 height 10
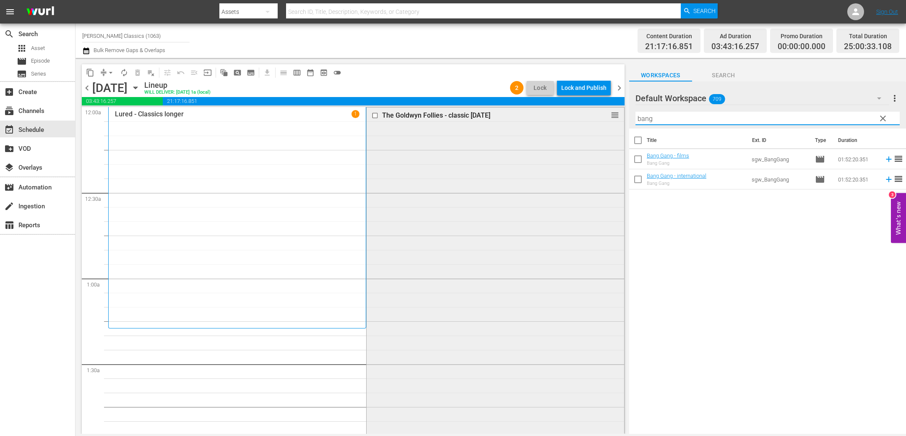
drag, startPoint x: 657, startPoint y: 119, endPoint x: 589, endPoint y: 121, distance: 68.0
click at [589, 121] on div "content_copy compress arrow_drop_down autorenew_outlined delete_forever_outline…" at bounding box center [491, 246] width 831 height 376
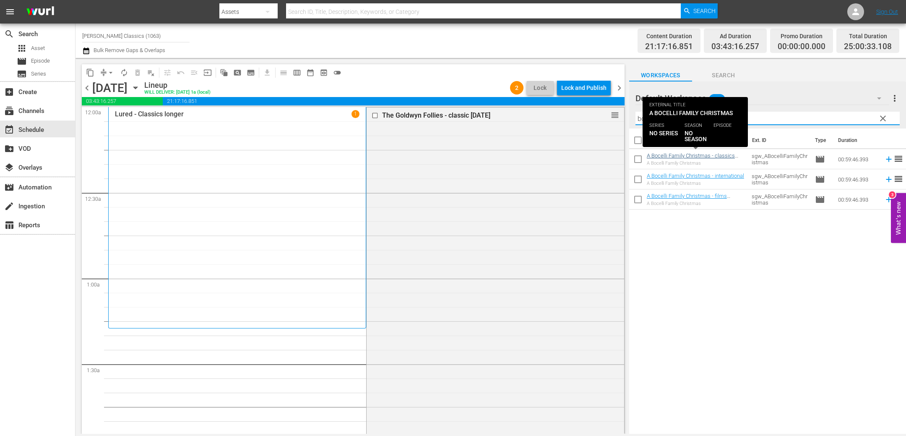
type input "boc"
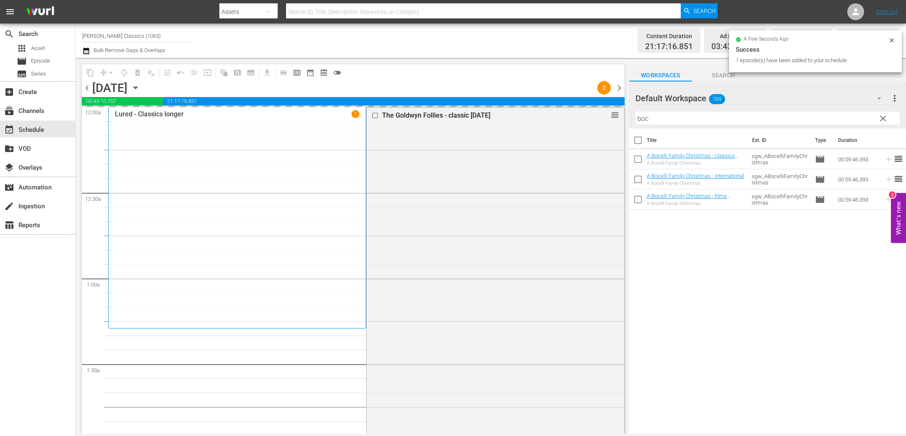
drag, startPoint x: 698, startPoint y: 154, endPoint x: 376, endPoint y: 115, distance: 323.8
click at [376, 115] on input "checkbox" at bounding box center [376, 115] width 9 height 7
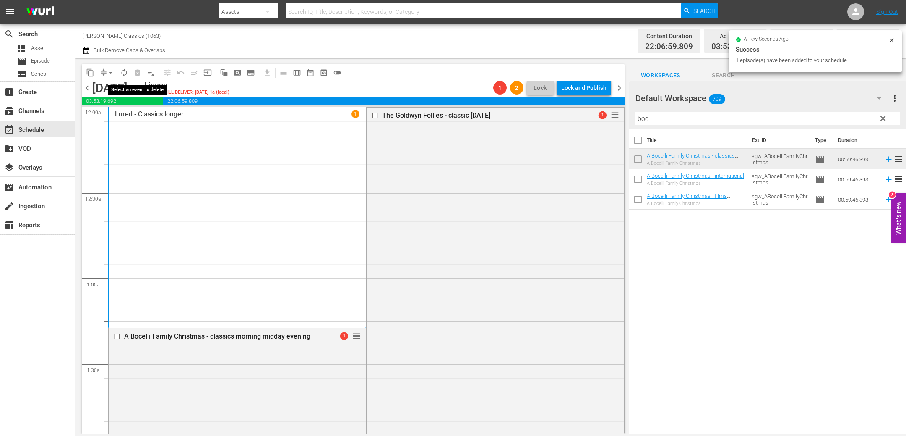
click at [138, 70] on span "delete_forever_outlined" at bounding box center [137, 72] width 13 height 13
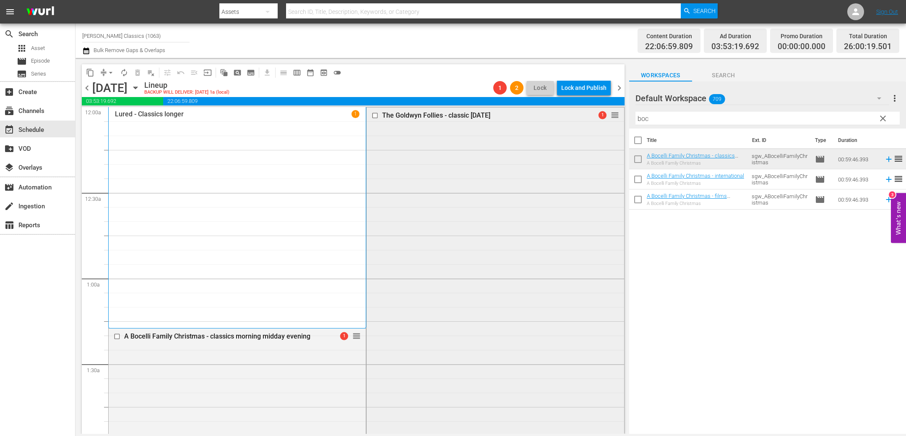
click at [375, 115] on input "checkbox" at bounding box center [376, 115] width 9 height 7
click at [136, 70] on span "delete_forever_outlined" at bounding box center [137, 72] width 8 height 8
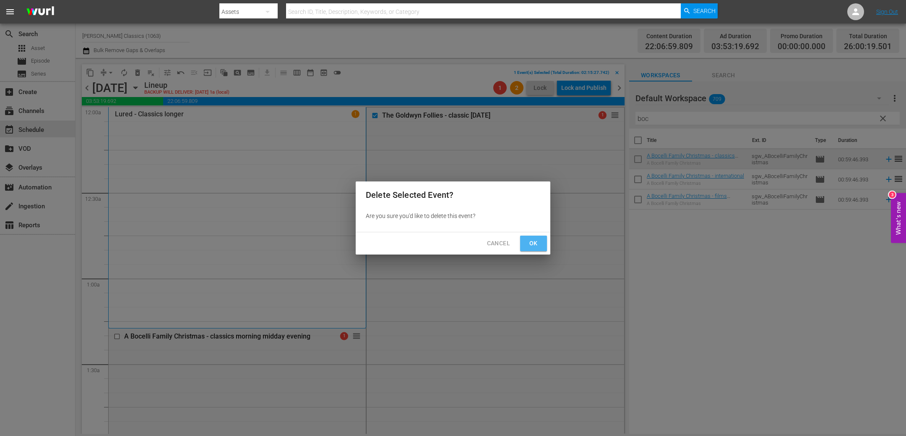
click at [535, 240] on span "Ok" at bounding box center [533, 243] width 13 height 10
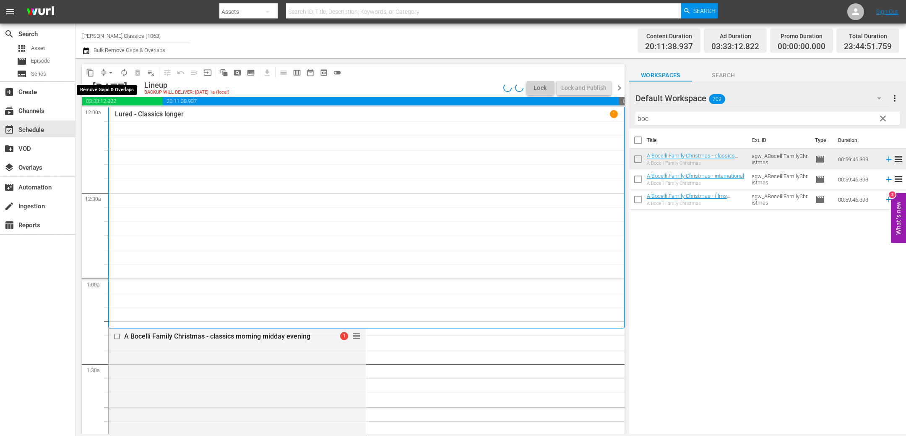
click at [103, 71] on span "compress" at bounding box center [103, 72] width 8 height 8
click at [110, 73] on span "arrow_drop_down" at bounding box center [111, 72] width 8 height 8
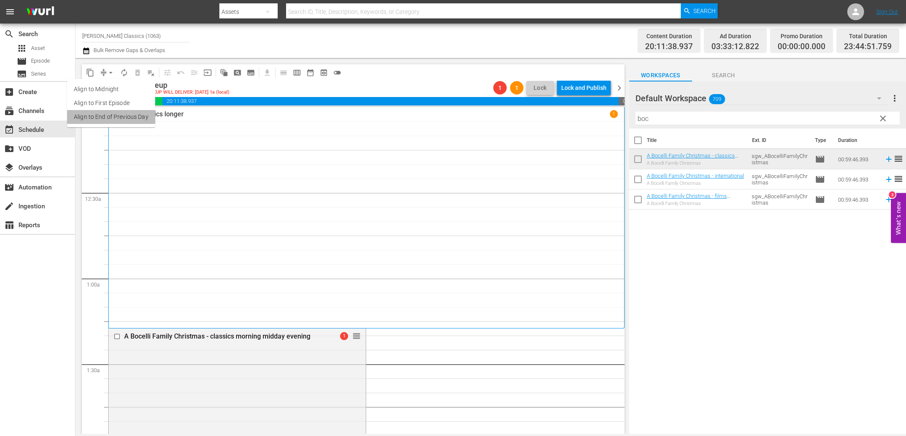
click at [122, 113] on li "Align to End of Previous Day" at bounding box center [111, 117] width 88 height 14
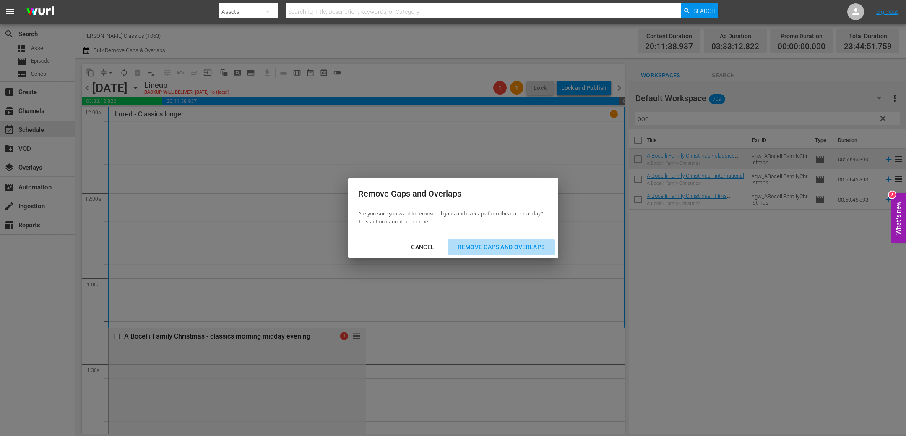
click at [522, 242] on div "Remove Gaps and Overlaps" at bounding box center [501, 247] width 100 height 10
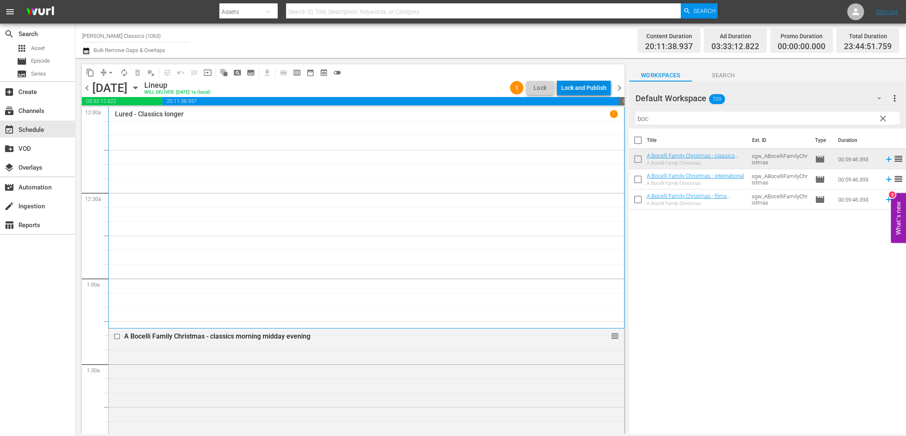
click at [580, 88] on div "Lock and Publish" at bounding box center [583, 87] width 45 height 15
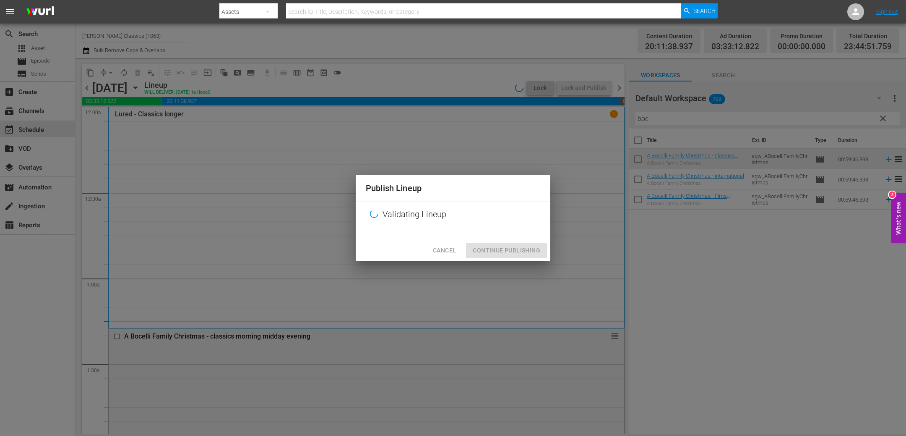
drag, startPoint x: 503, startPoint y: 254, endPoint x: 471, endPoint y: 237, distance: 36.1
click at [502, 254] on div "Cancel Continue Publishing" at bounding box center [453, 250] width 195 height 22
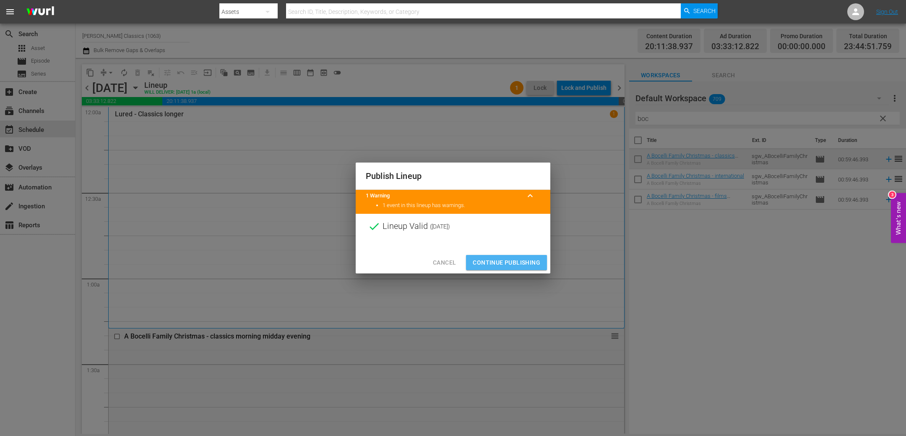
click at [507, 261] on span "Continue Publishing" at bounding box center [507, 262] width 68 height 10
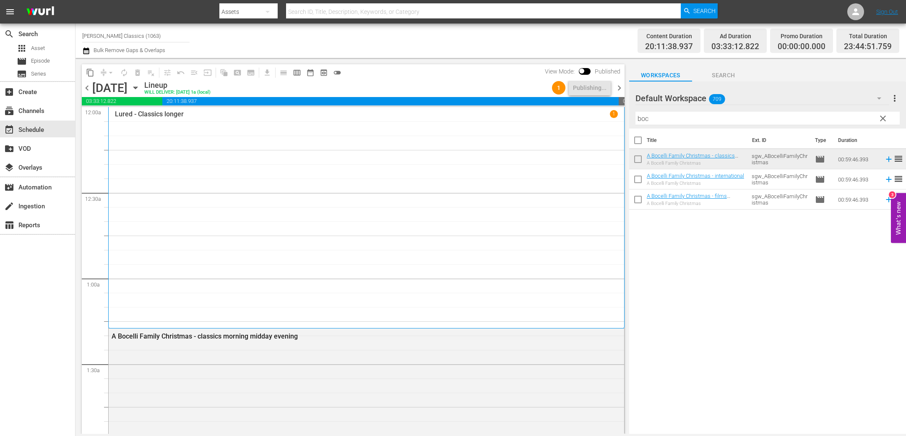
click at [132, 37] on input "[PERSON_NAME] Classics (1063)" at bounding box center [135, 36] width 107 height 20
drag, startPoint x: 124, startPoint y: 37, endPoint x: 232, endPoint y: 39, distance: 108.3
click at [232, 39] on div "Channel Title [PERSON_NAME] Classics (1063) Bulk Remove Gaps & Overlaps" at bounding box center [305, 41] width 446 height 30
click at [244, 57] on div "[PERSON_NAME] Films (1062 - samuelgoldwyn_films_1)" at bounding box center [197, 59] width 217 height 20
type input "[PERSON_NAME] Films (1062 - samuelgoldwyn_films_1)"
